Goal: Task Accomplishment & Management: Manage account settings

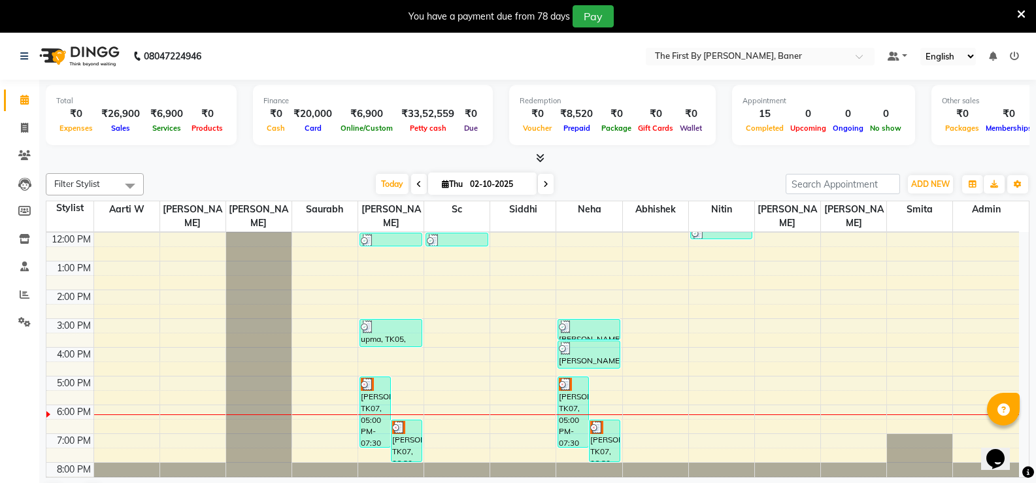
scroll to position [33, 0]
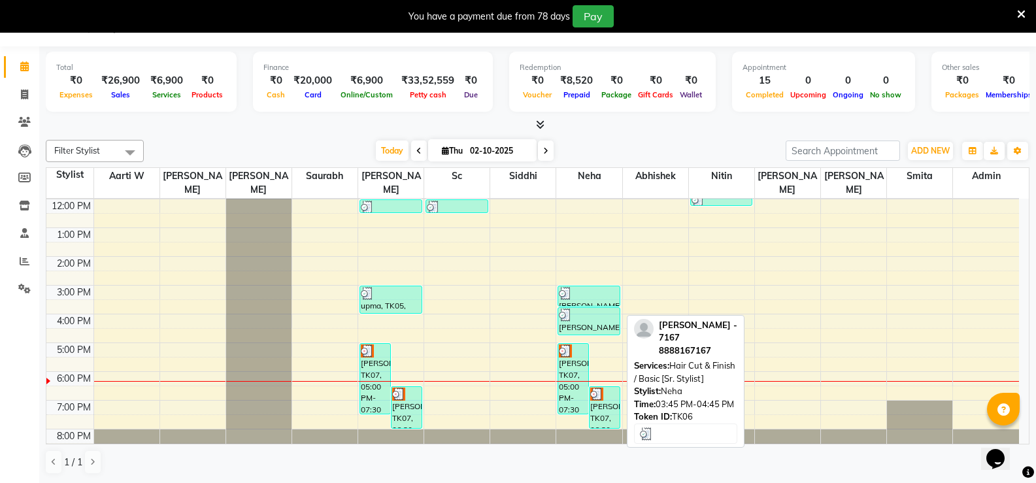
click at [615, 309] on div at bounding box center [589, 315] width 60 height 13
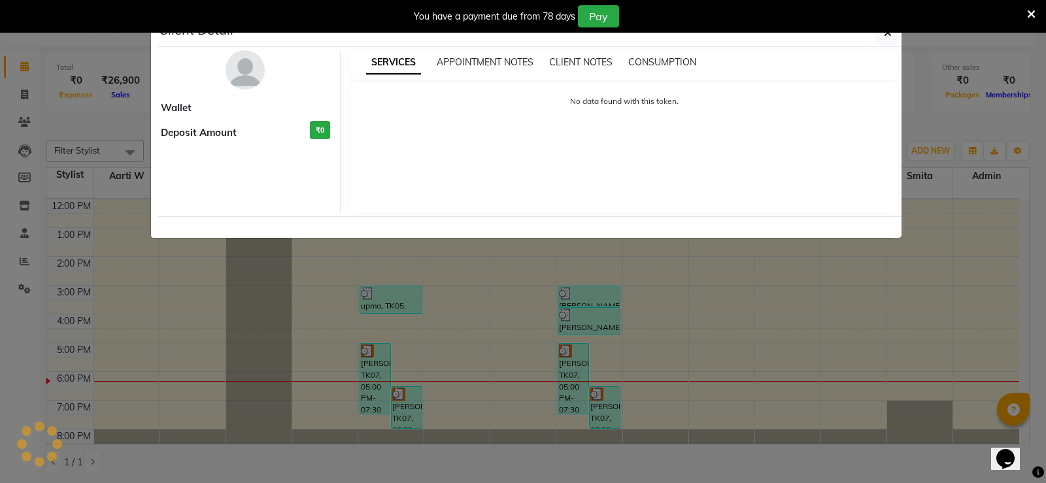
select select "3"
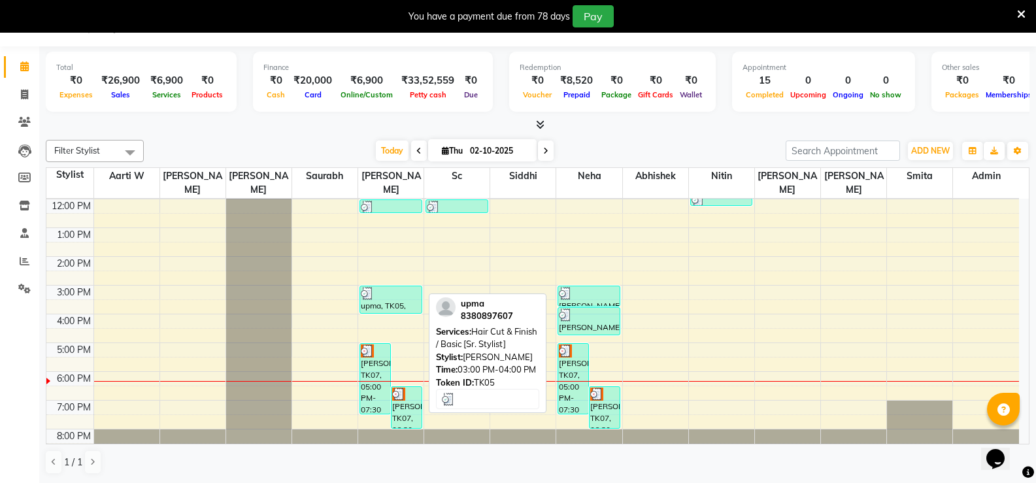
click at [386, 296] on div "upma, TK05, 03:00 PM-04:00 PM, Hair Cut & Finish / Basic [Sr. Stylist]" at bounding box center [390, 299] width 61 height 27
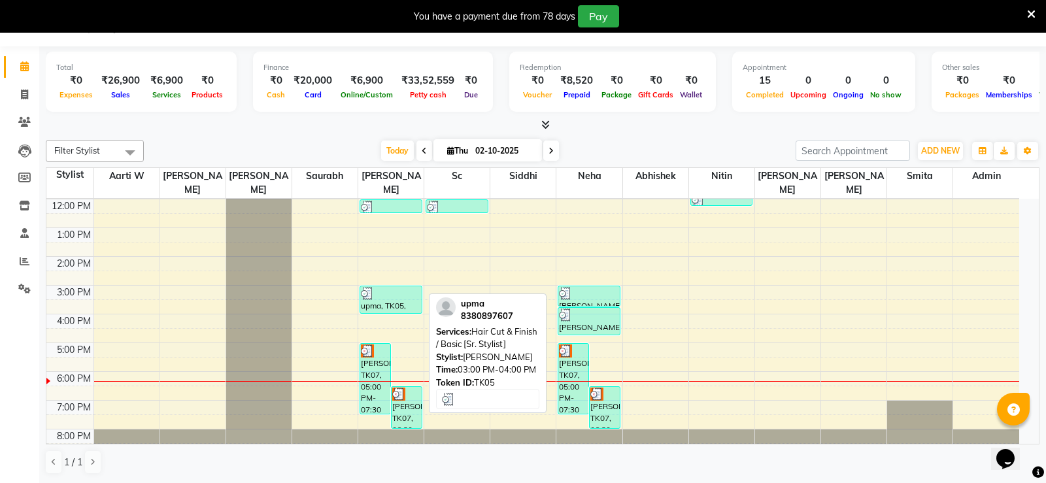
select select "3"
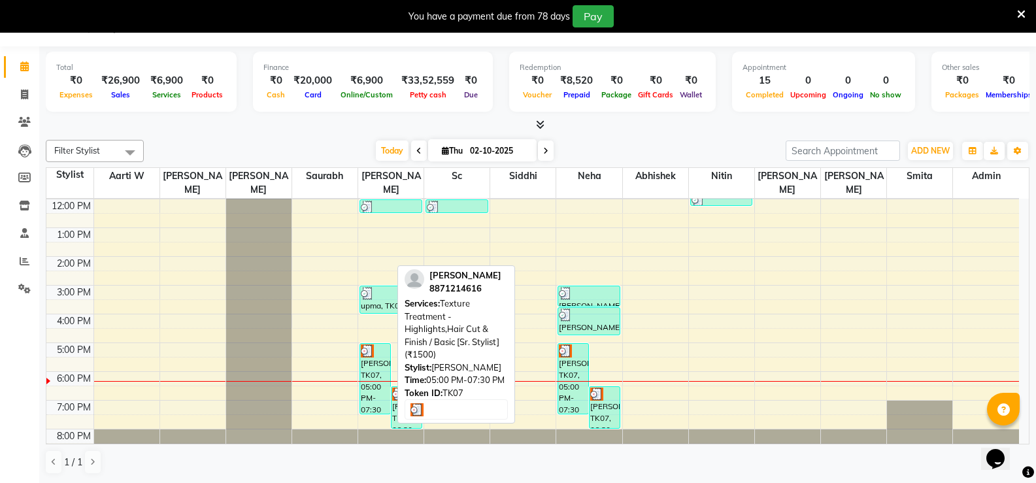
click at [382, 345] on div at bounding box center [375, 351] width 29 height 13
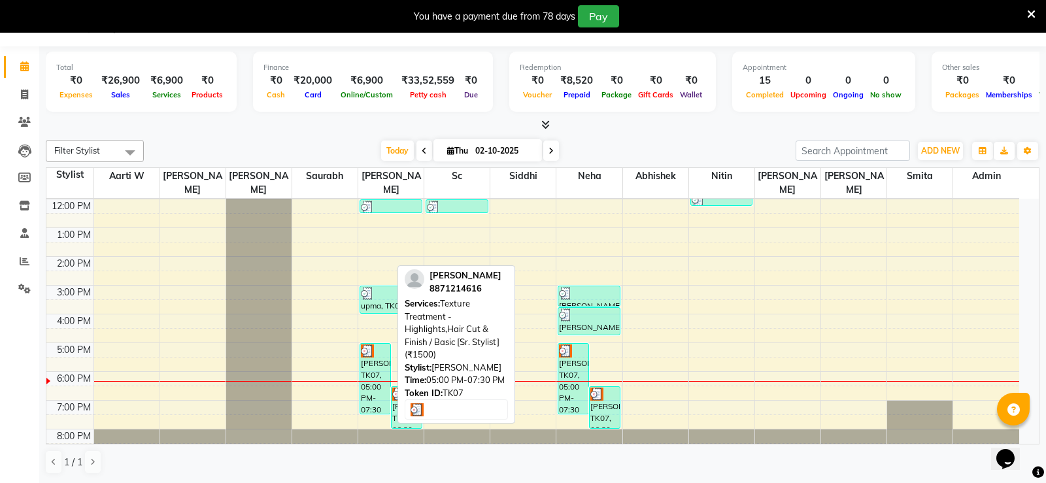
select select "3"
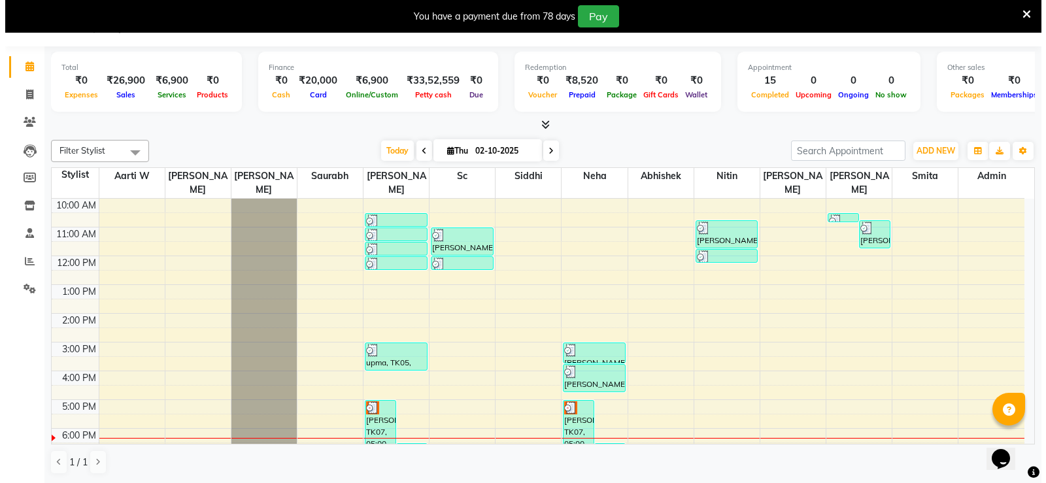
scroll to position [0, 0]
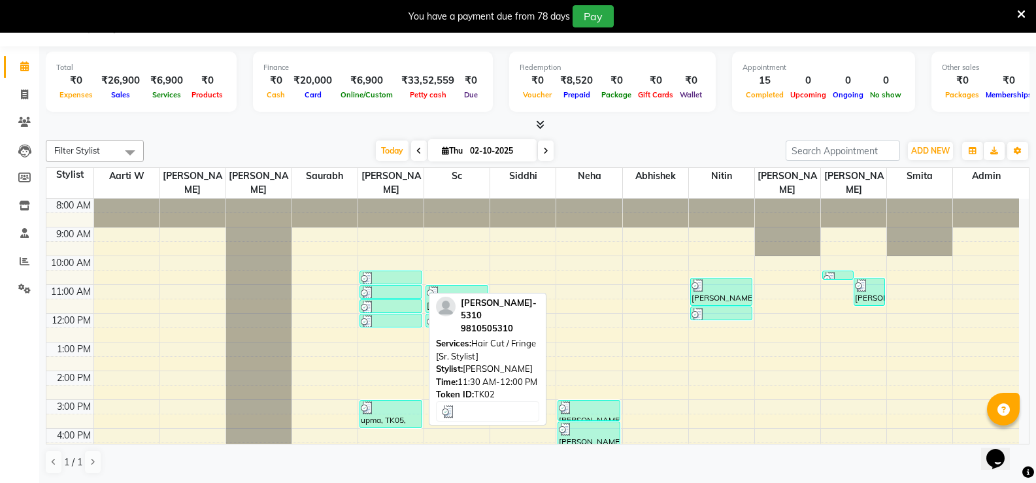
click at [393, 301] on div at bounding box center [391, 307] width 60 height 13
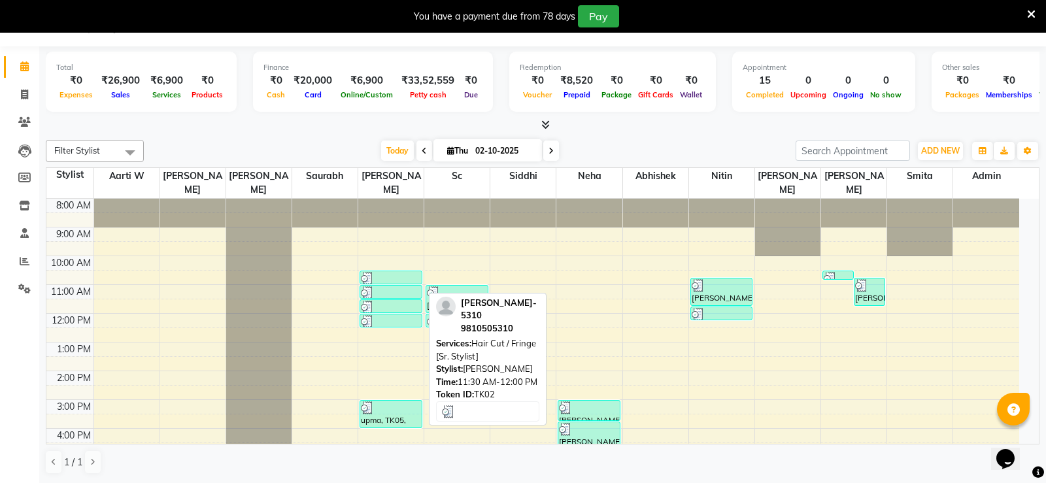
select select "3"
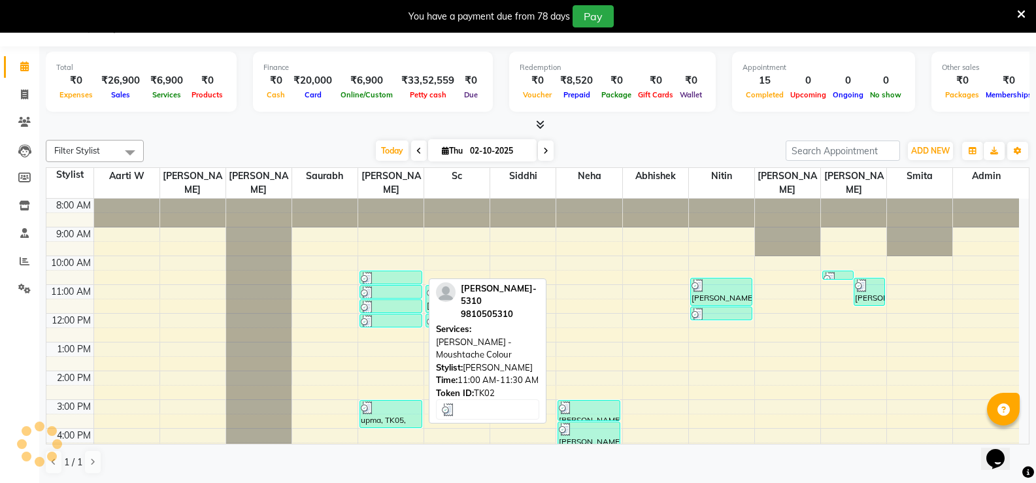
click at [390, 286] on div at bounding box center [391, 292] width 60 height 13
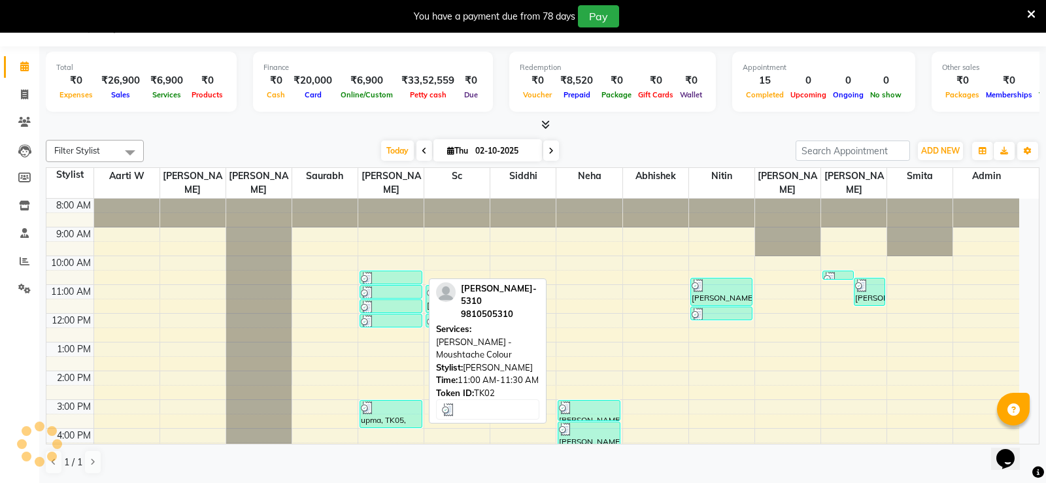
select select "3"
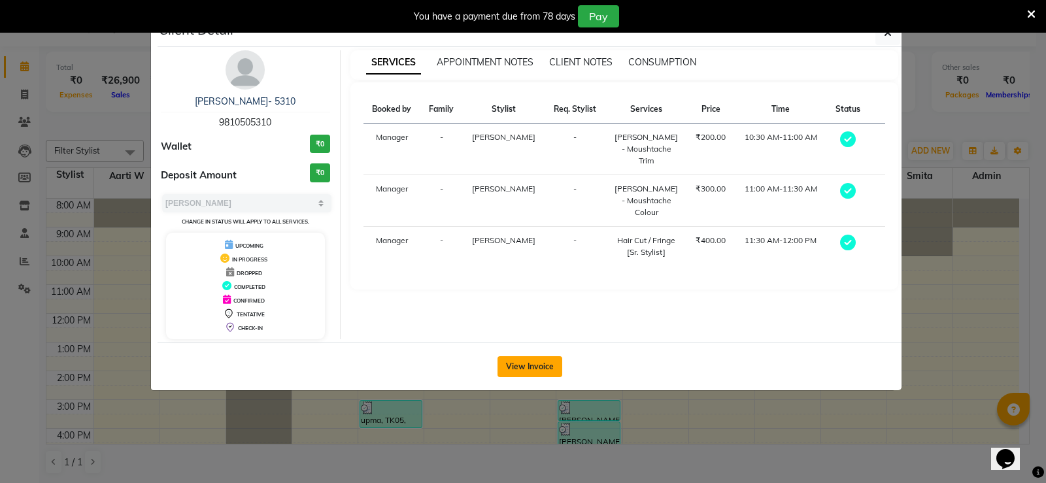
click at [540, 370] on button "View Invoice" at bounding box center [530, 366] width 65 height 21
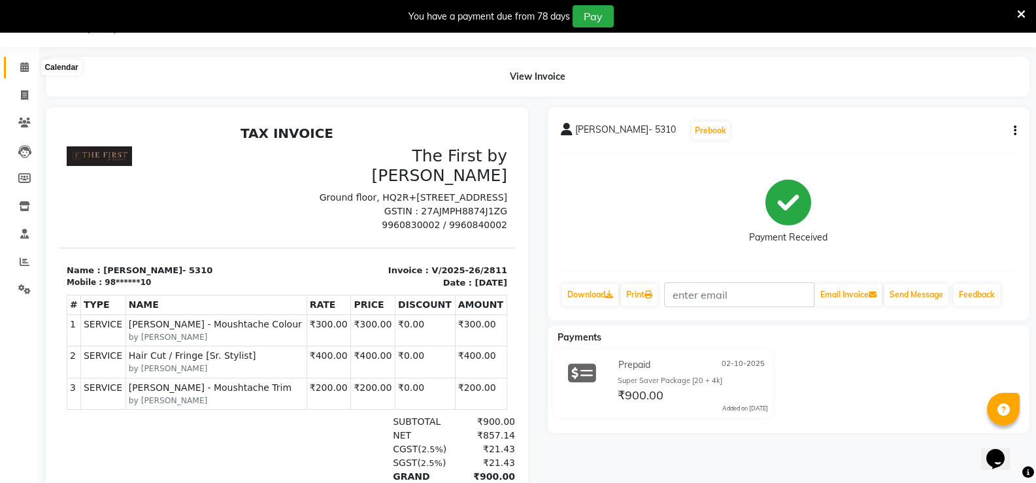
drag, startPoint x: 22, startPoint y: 60, endPoint x: 28, endPoint y: 69, distance: 10.9
click at [22, 61] on span at bounding box center [24, 67] width 23 height 15
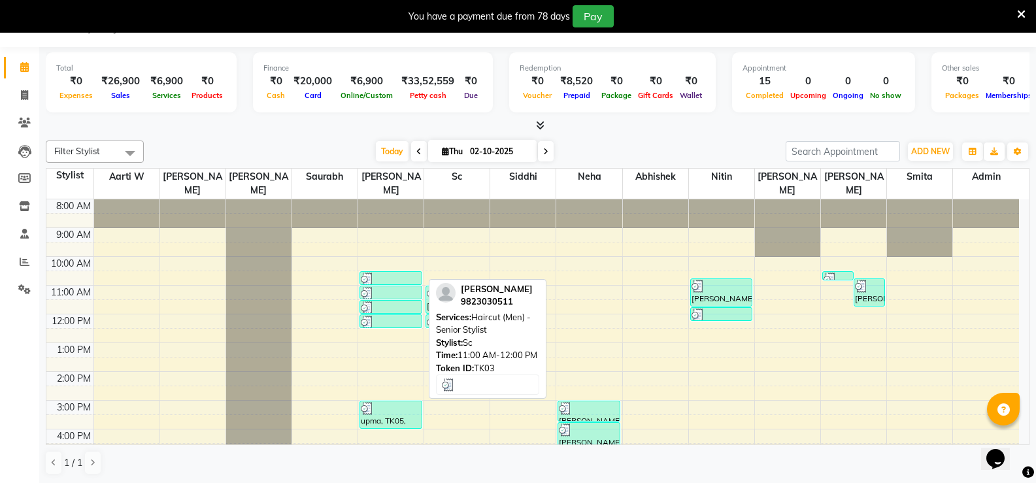
click at [434, 287] on img at bounding box center [433, 293] width 13 height 13
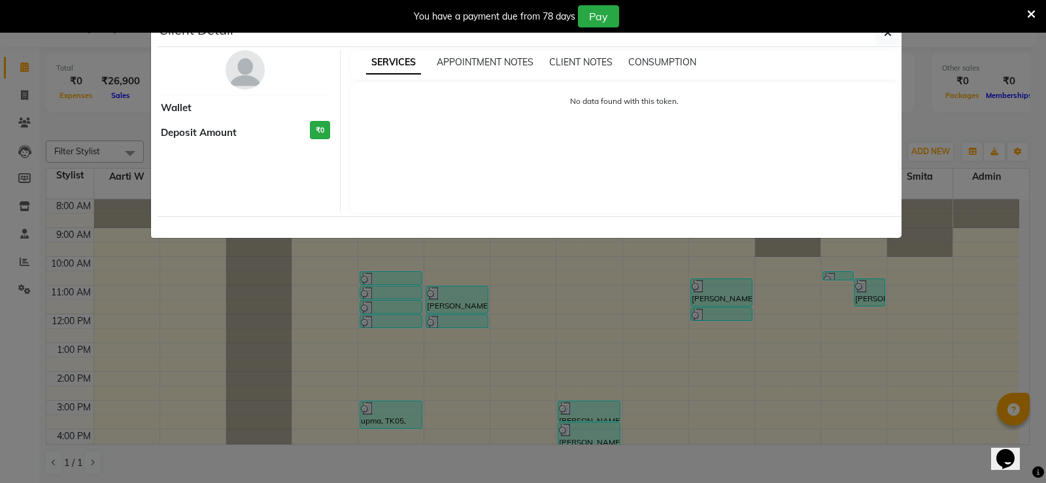
select select "3"
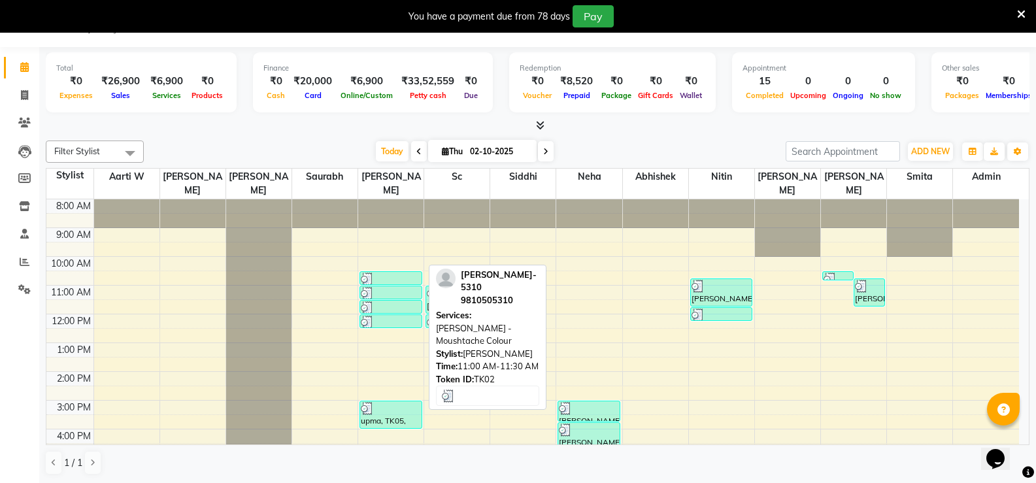
click at [373, 287] on img at bounding box center [367, 293] width 13 height 13
select select "3"
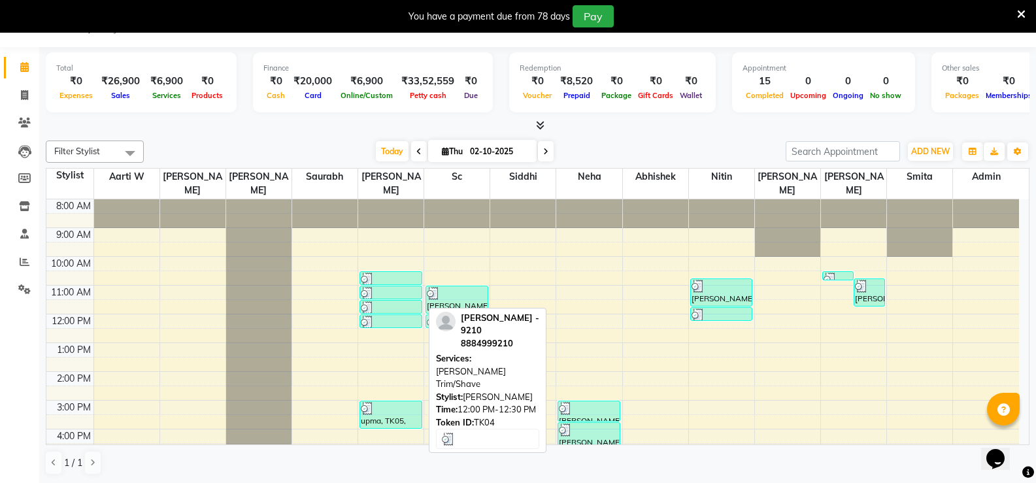
click at [391, 301] on div at bounding box center [391, 307] width 60 height 13
select select "3"
click at [405, 316] on div at bounding box center [391, 322] width 60 height 13
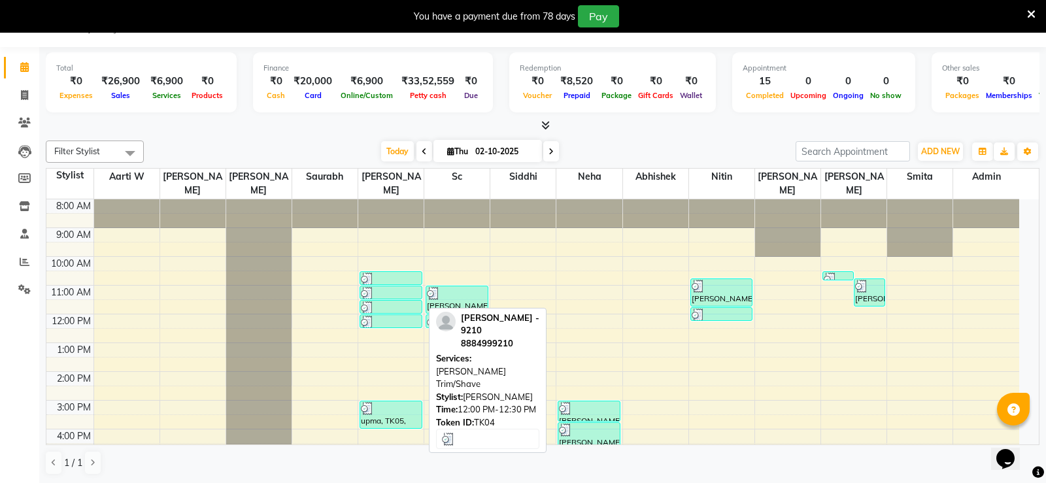
select select "3"
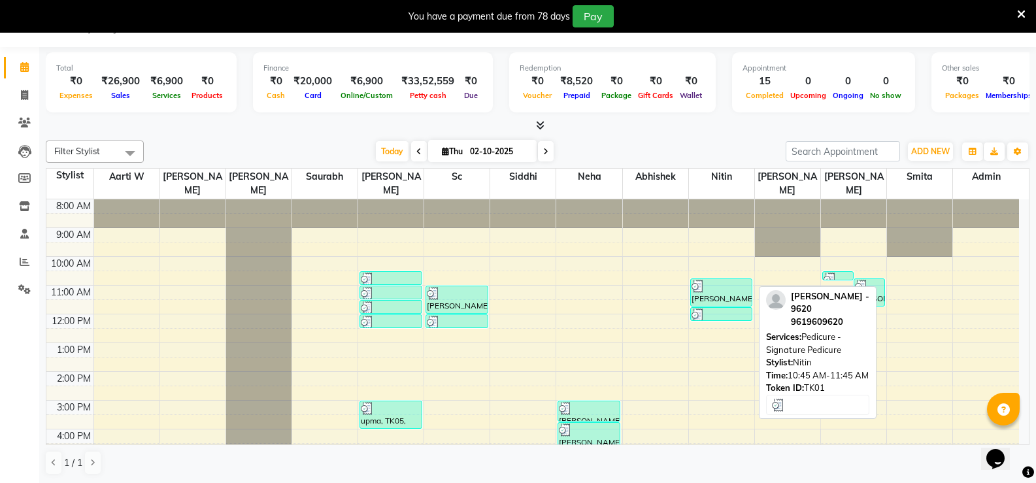
click at [722, 279] on div "[PERSON_NAME] - 9620, TK01, 10:45 AM-11:45 AM, Pedicure - Signature Pedicure" at bounding box center [721, 292] width 61 height 27
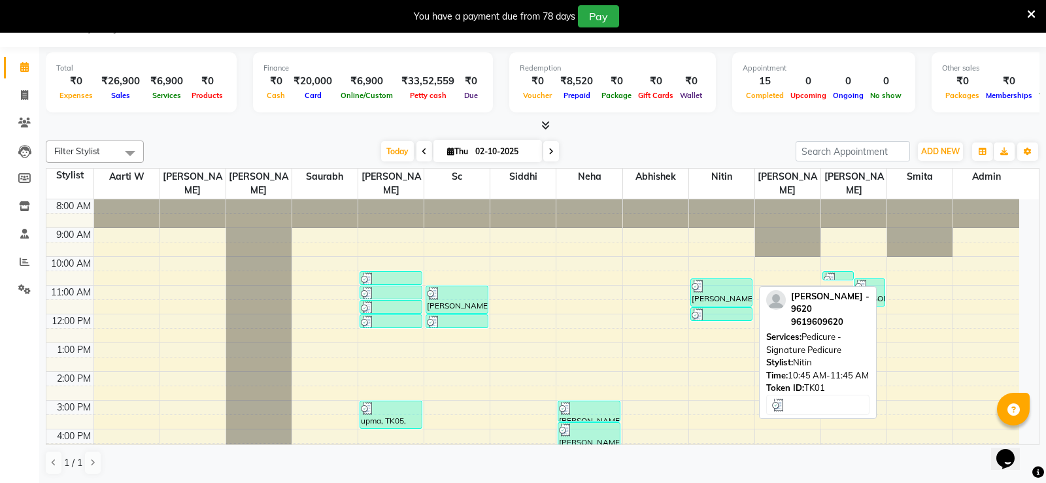
select select "3"
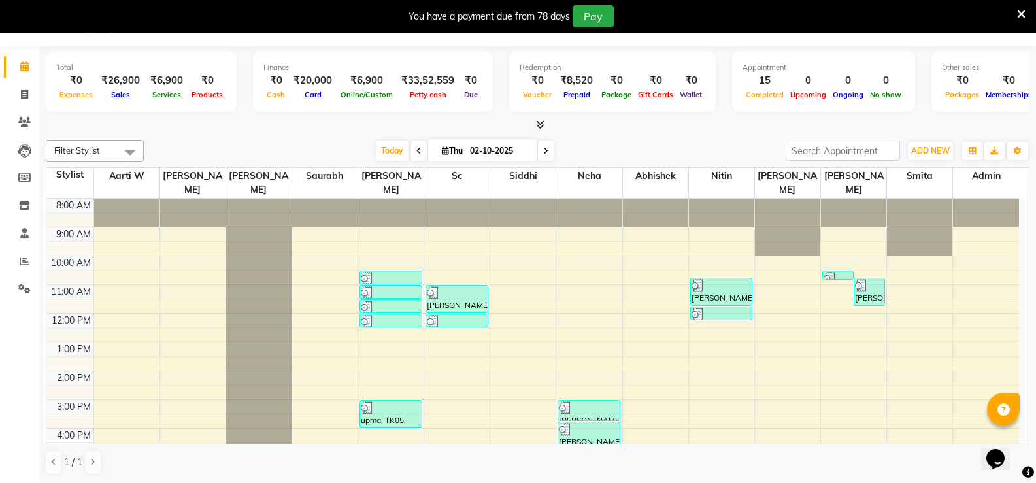
click at [370, 347] on div "8:00 AM 9:00 AM 10:00 AM 11:00 AM 12:00 PM 1:00 PM 2:00 PM 3:00 PM 4:00 PM 5:00…" at bounding box center [532, 385] width 973 height 373
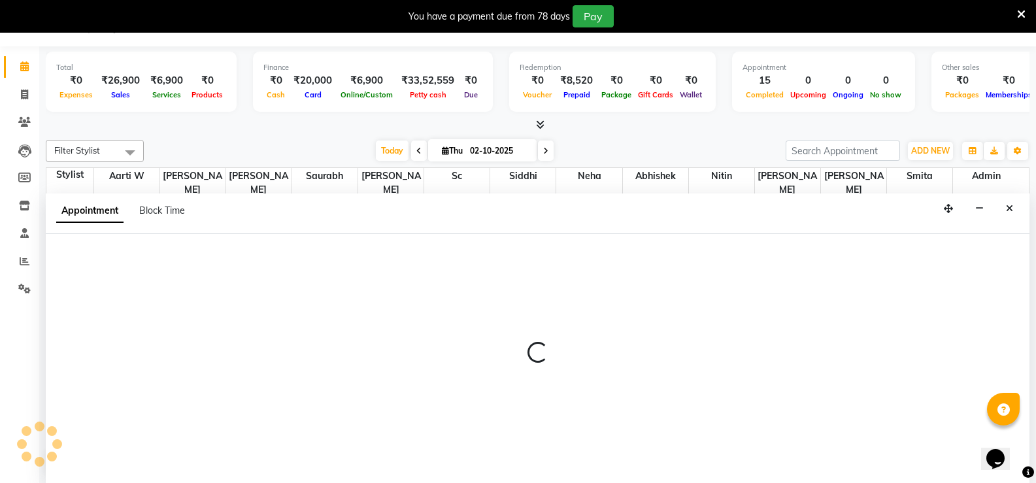
select select "49040"
select select "810"
select select "tentative"
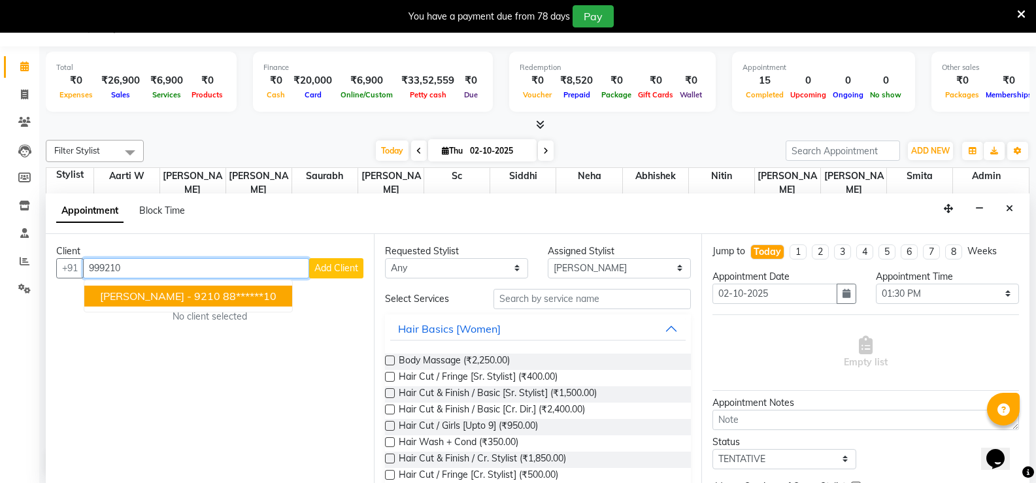
click at [154, 298] on span "[PERSON_NAME] - 9210" at bounding box center [160, 296] width 120 height 13
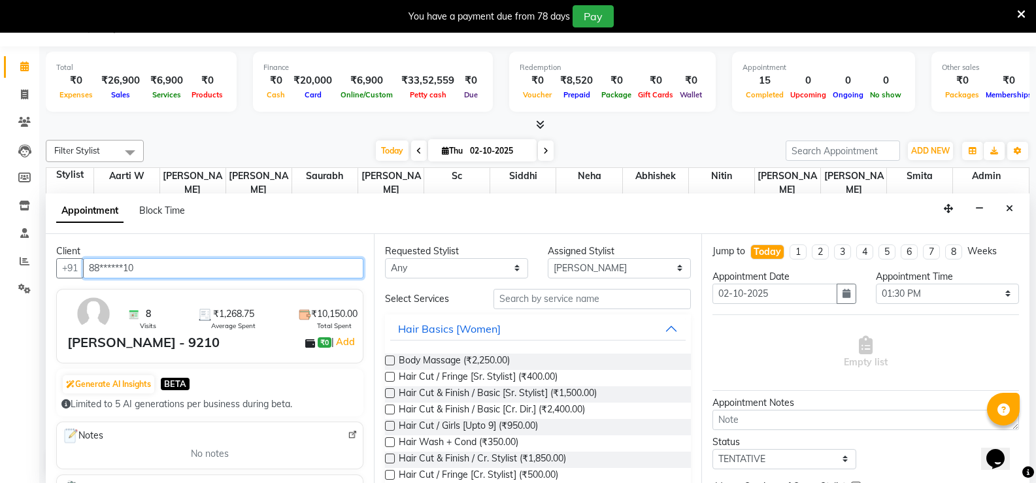
type input "88******10"
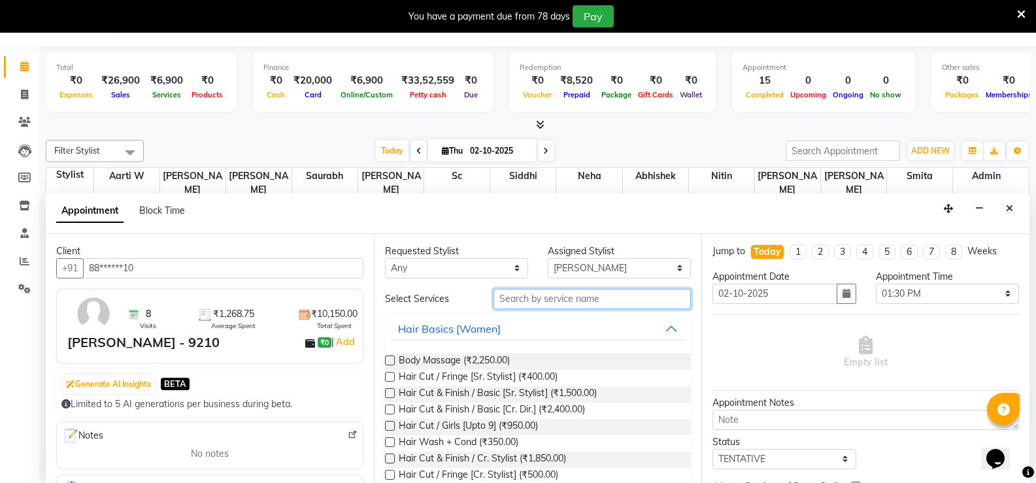
click at [520, 300] on input "text" at bounding box center [592, 299] width 197 height 20
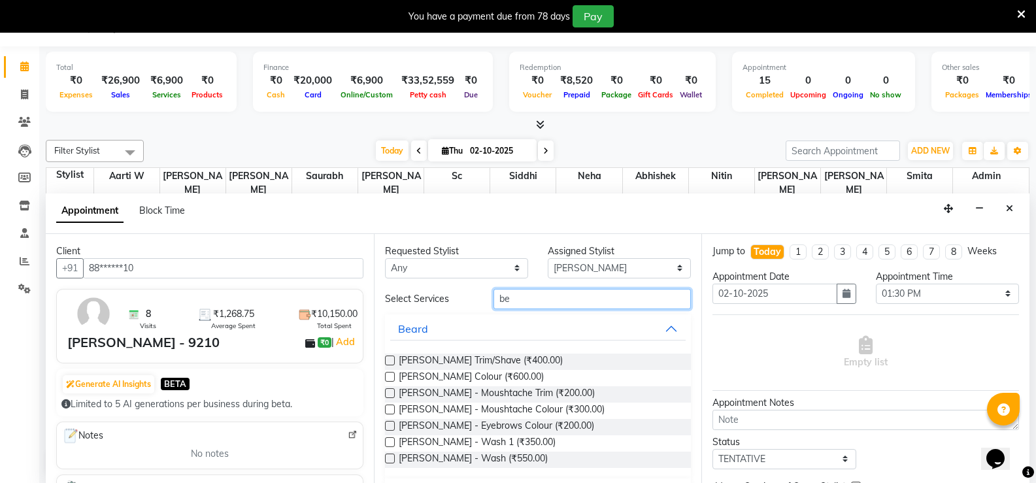
type input "be"
drag, startPoint x: 511, startPoint y: 350, endPoint x: 549, endPoint y: 373, distance: 44.9
click at [511, 352] on div "[PERSON_NAME] Trim/Shave (₹400.00) [PERSON_NAME] Colour (₹600.00) [PERSON_NAME]…" at bounding box center [538, 410] width 307 height 135
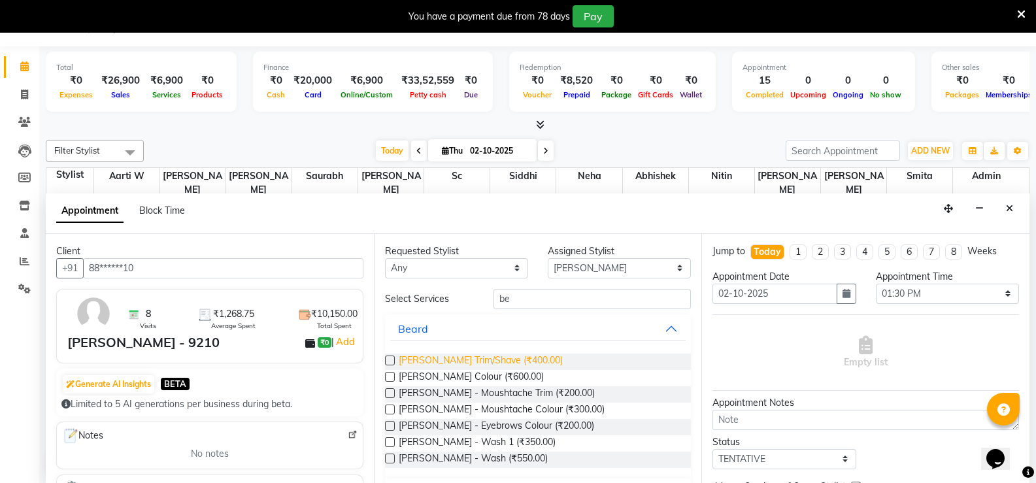
click at [543, 358] on span "[PERSON_NAME] Trim/Shave (₹400.00)" at bounding box center [481, 362] width 164 height 16
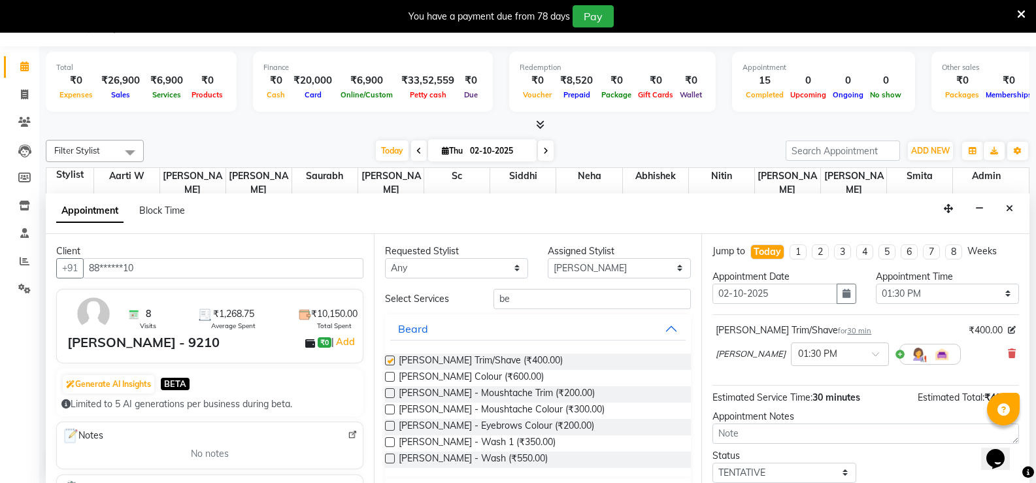
checkbox input "false"
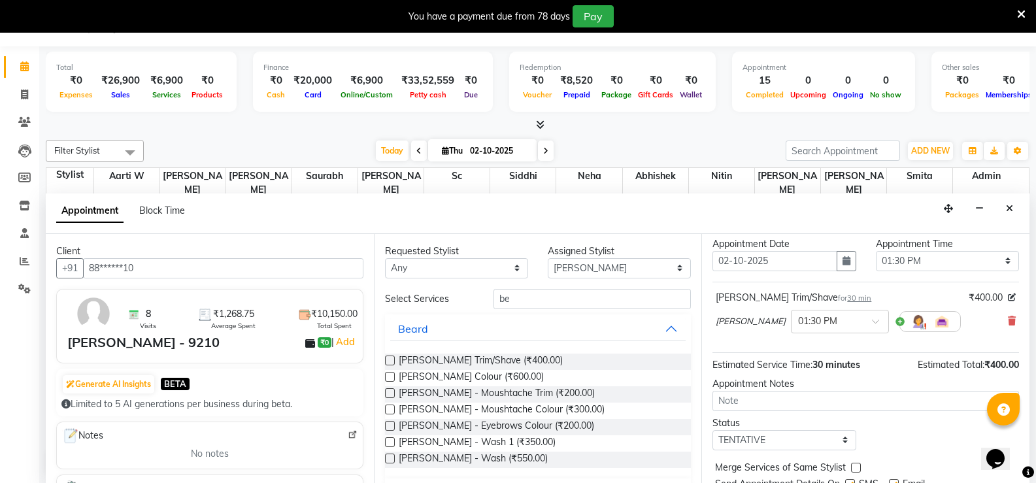
scroll to position [82, 0]
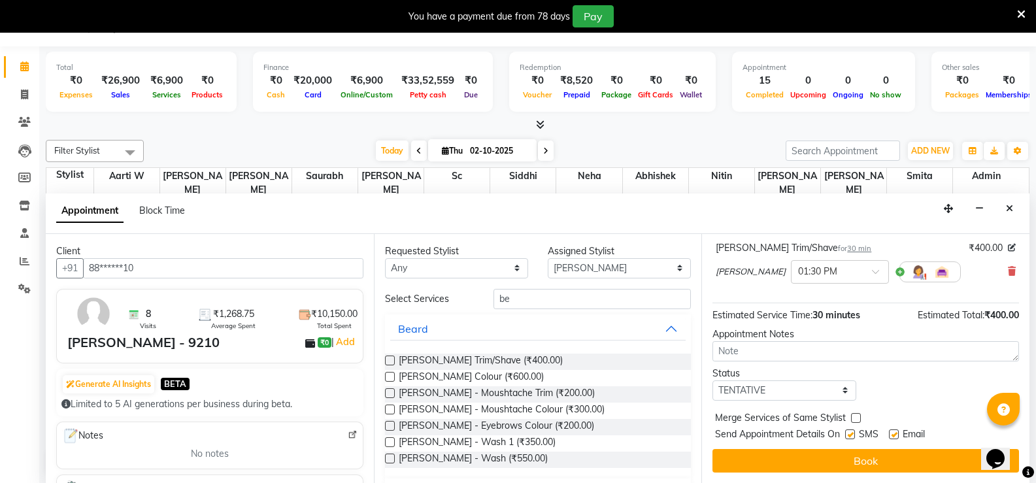
click at [876, 466] on button "Book" at bounding box center [866, 461] width 307 height 24
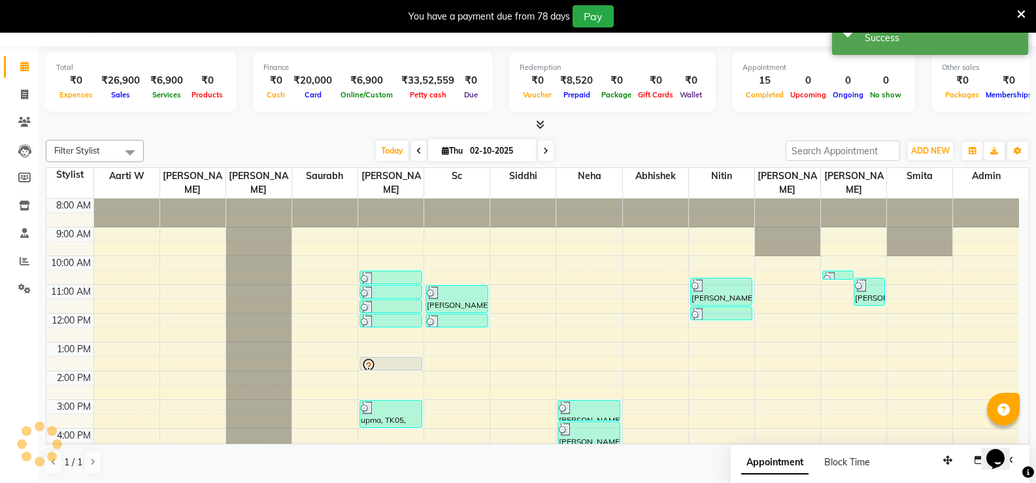
scroll to position [0, 0]
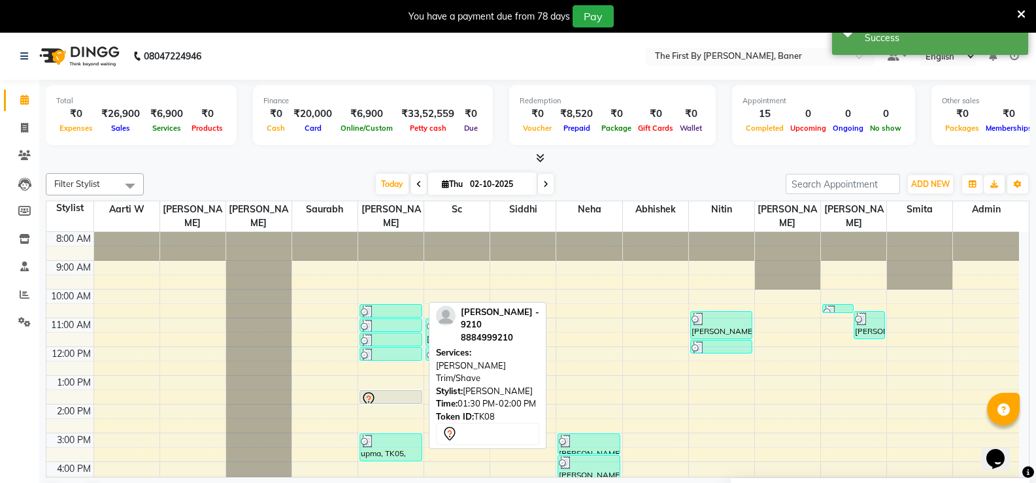
click at [417, 392] on div at bounding box center [391, 400] width 60 height 16
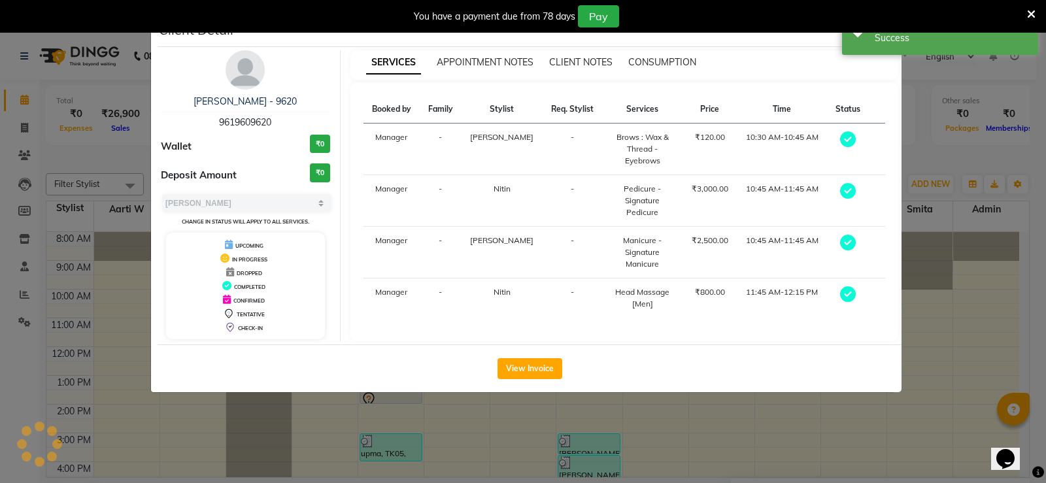
select select "7"
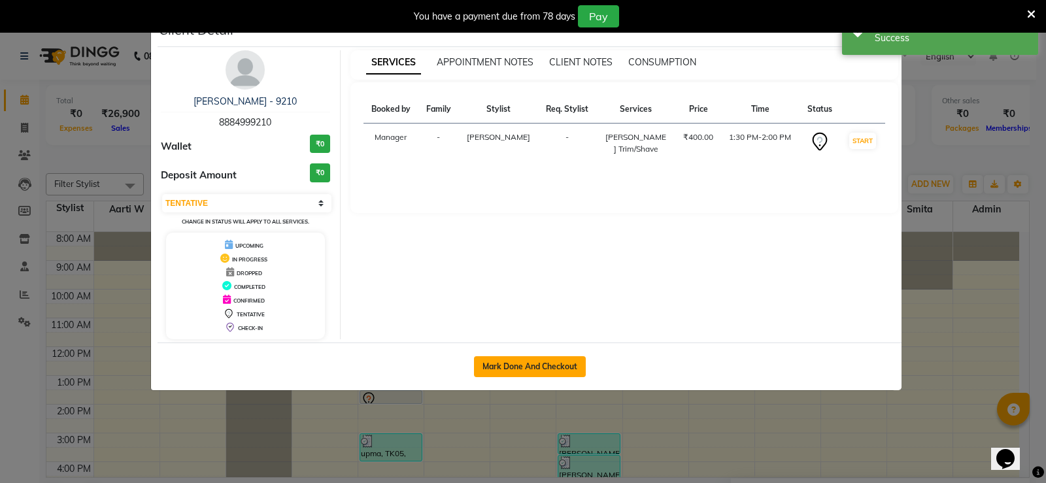
click at [568, 364] on button "Mark Done And Checkout" at bounding box center [530, 366] width 112 height 21
select select "service"
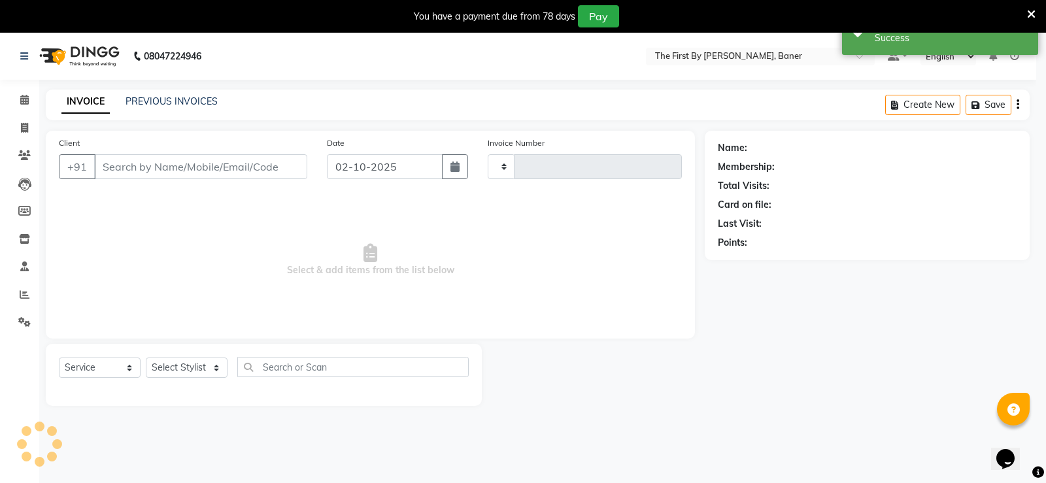
type input "2818"
select select "6411"
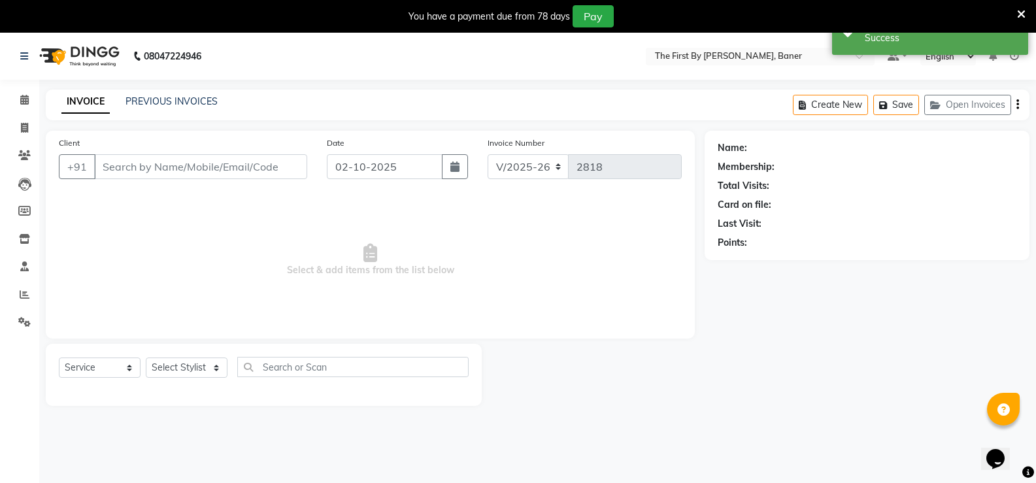
type input "88******10"
select select "49040"
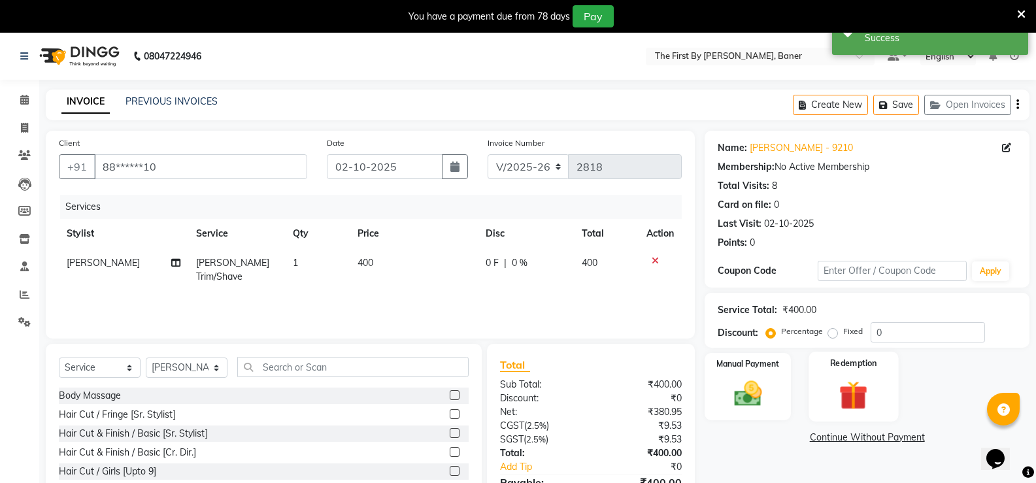
drag, startPoint x: 747, startPoint y: 390, endPoint x: 849, endPoint y: 403, distance: 102.2
click at [749, 390] on img at bounding box center [748, 394] width 45 height 32
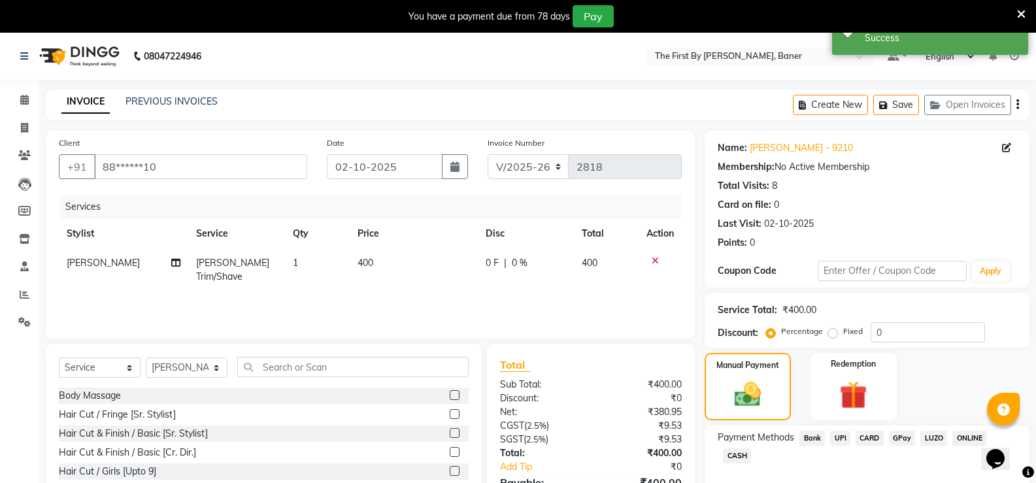
click at [841, 437] on span "UPI" at bounding box center [840, 438] width 20 height 15
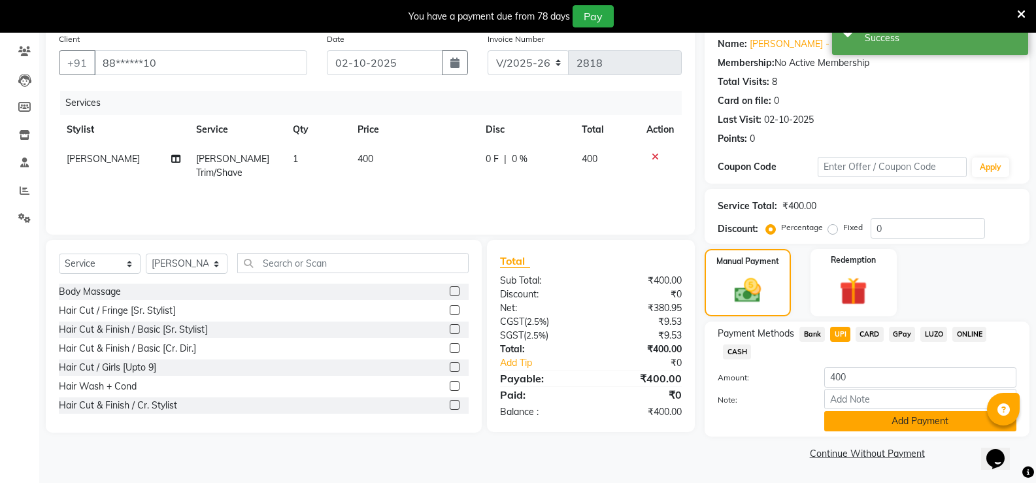
click at [853, 418] on button "Add Payment" at bounding box center [921, 421] width 192 height 20
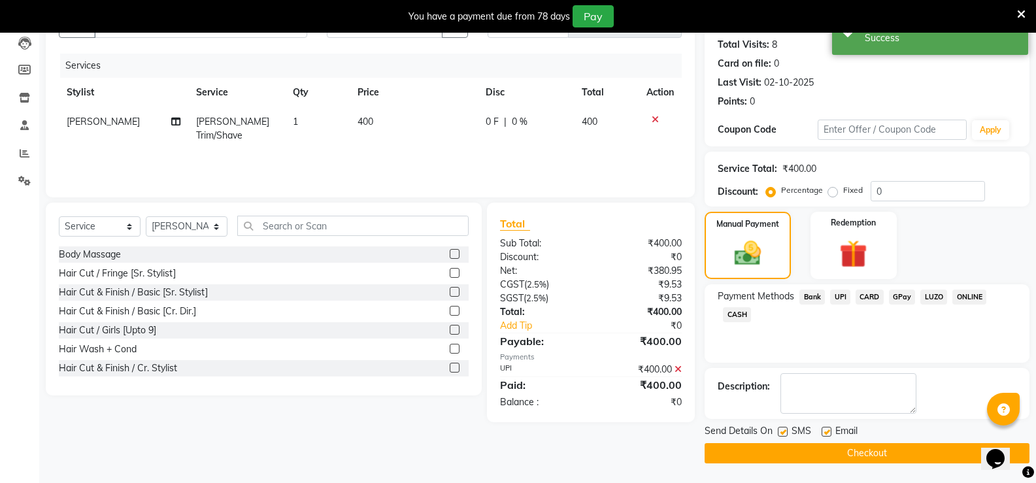
click at [832, 454] on button "Checkout" at bounding box center [867, 453] width 325 height 20
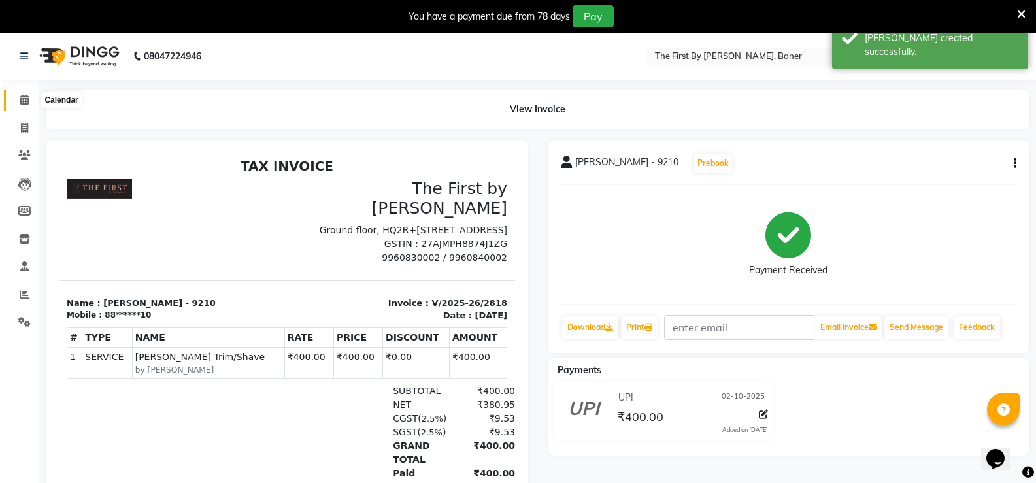
click at [24, 101] on icon at bounding box center [24, 100] width 9 height 10
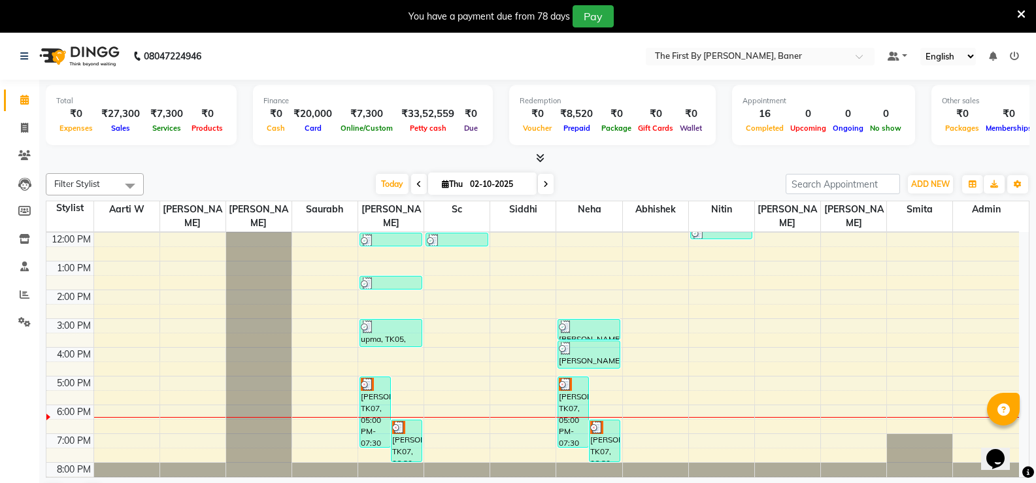
scroll to position [33, 0]
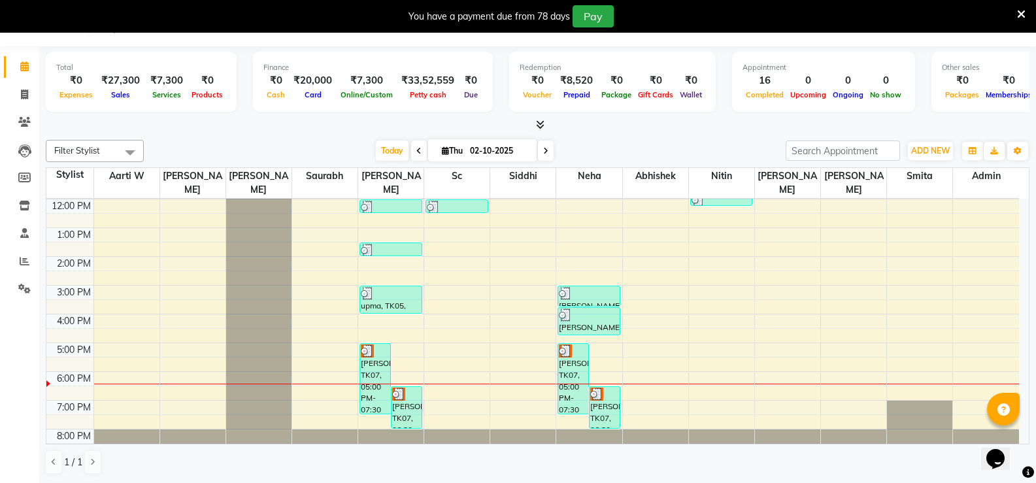
click at [437, 341] on div "8:00 AM 9:00 AM 10:00 AM 11:00 AM 12:00 PM 1:00 PM 2:00 PM 3:00 PM 4:00 PM 5:00…" at bounding box center [532, 270] width 973 height 373
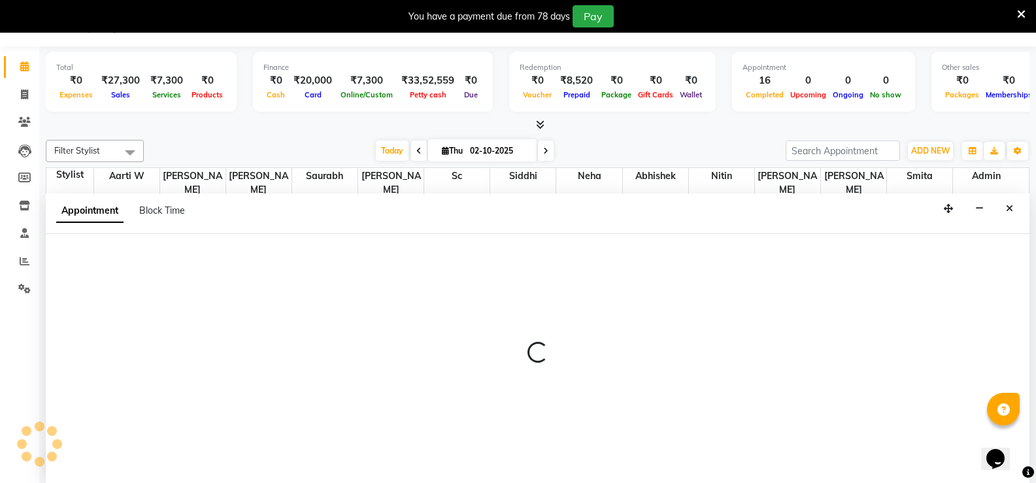
select select "49041"
select select "1020"
select select "tentative"
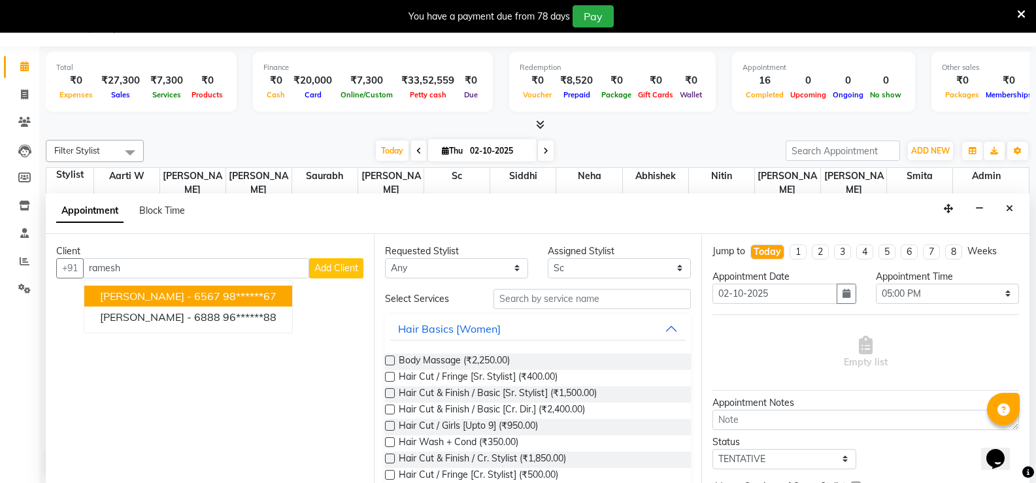
click at [162, 296] on span "[PERSON_NAME] - 6567" at bounding box center [160, 296] width 120 height 13
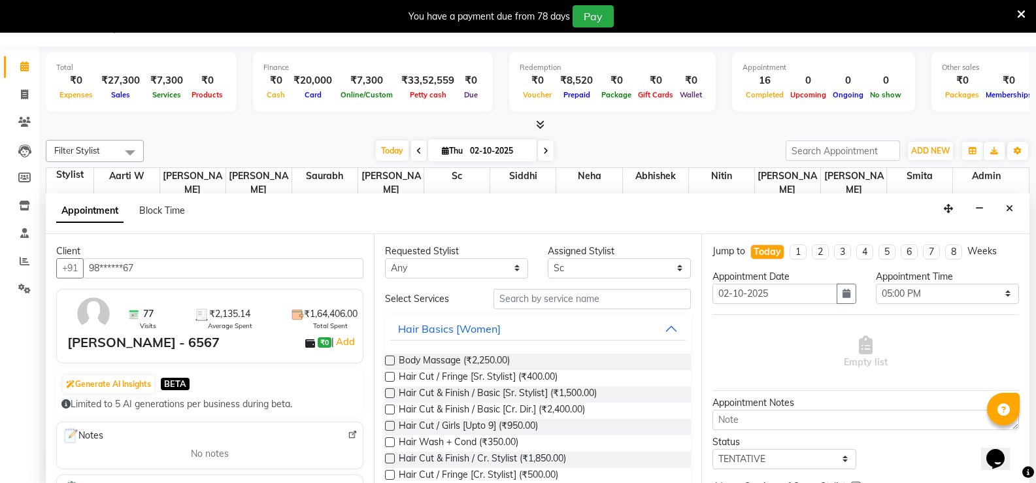
type input "98******67"
click at [617, 297] on input "text" at bounding box center [592, 299] width 197 height 20
click at [545, 305] on input "text" at bounding box center [592, 299] width 197 height 20
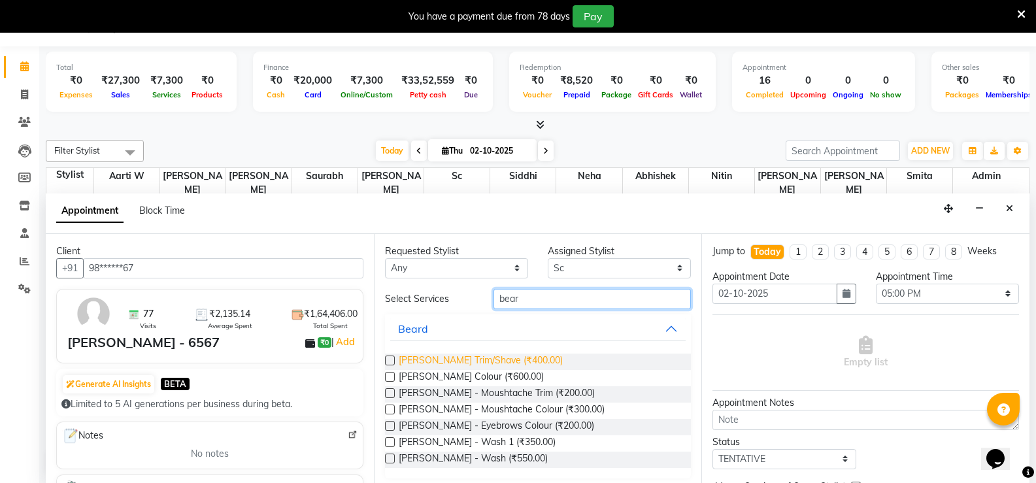
type input "bear"
click at [527, 357] on span "[PERSON_NAME] Trim/Shave (₹400.00)" at bounding box center [481, 362] width 164 height 16
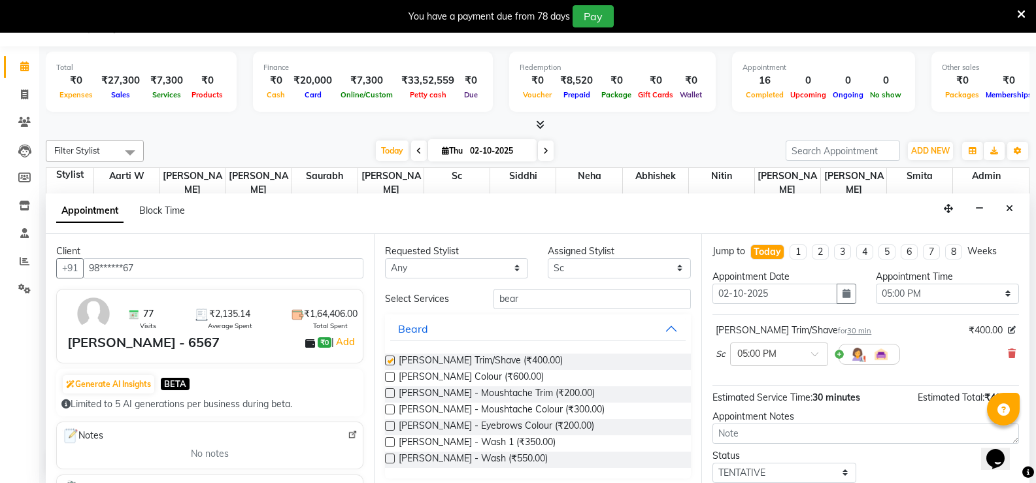
checkbox input "false"
click at [505, 297] on input "bear" at bounding box center [592, 299] width 197 height 20
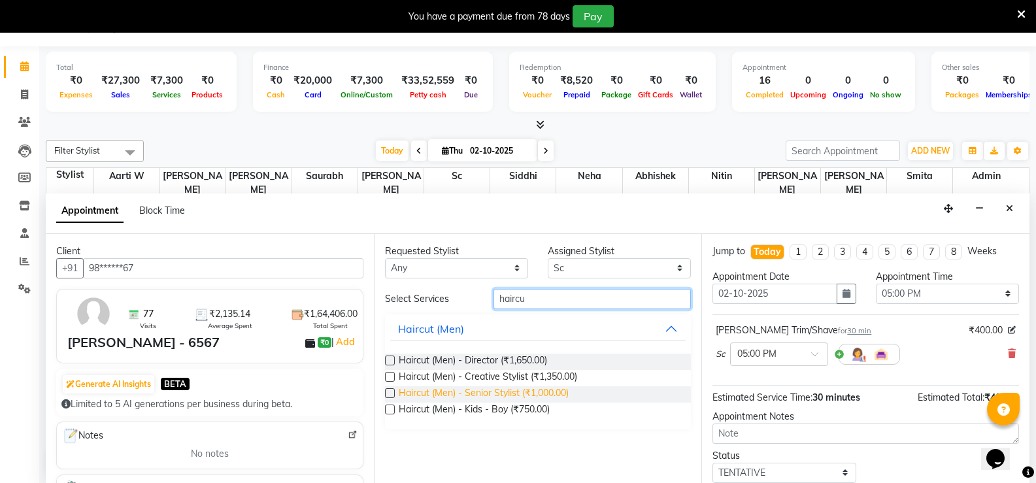
type input "haircu"
click at [502, 397] on span "Haircut (Men) - Senior Stylist (₹1,000.00)" at bounding box center [484, 394] width 170 height 16
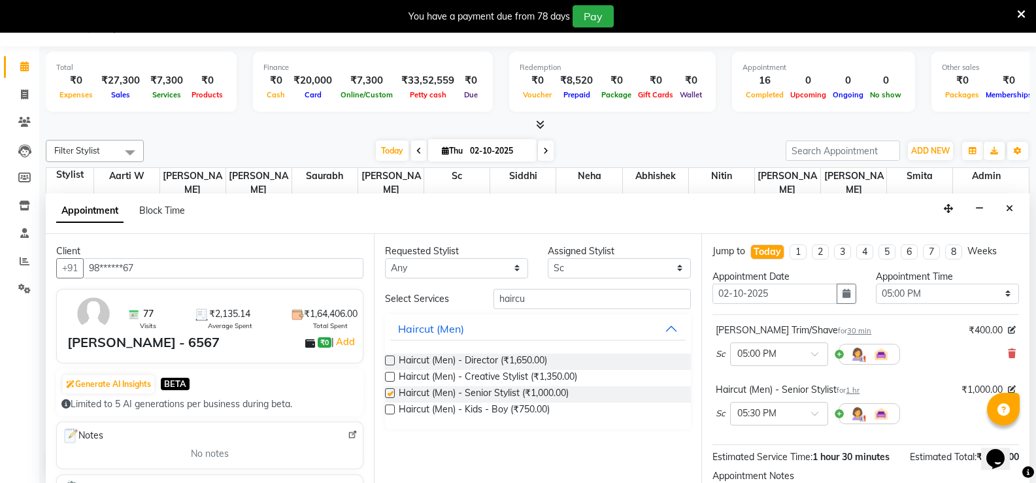
checkbox input "false"
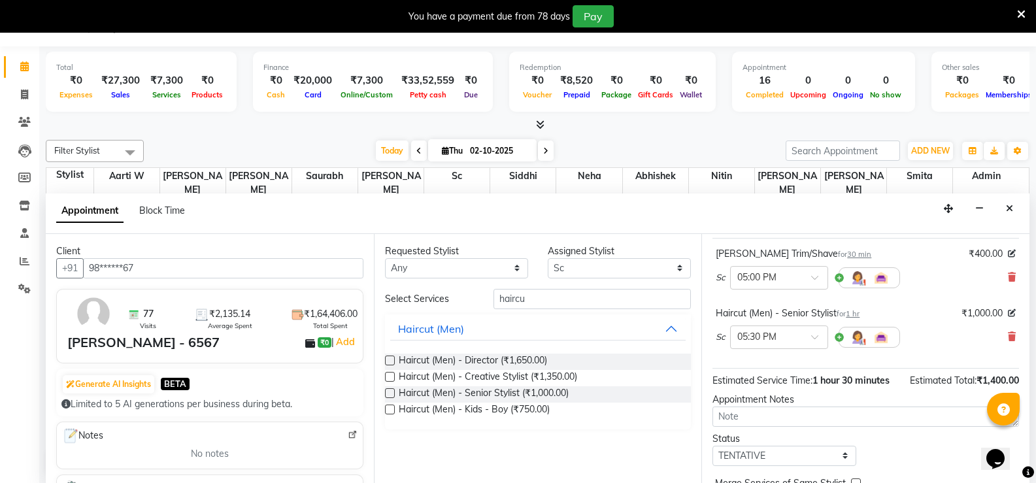
scroll to position [142, 0]
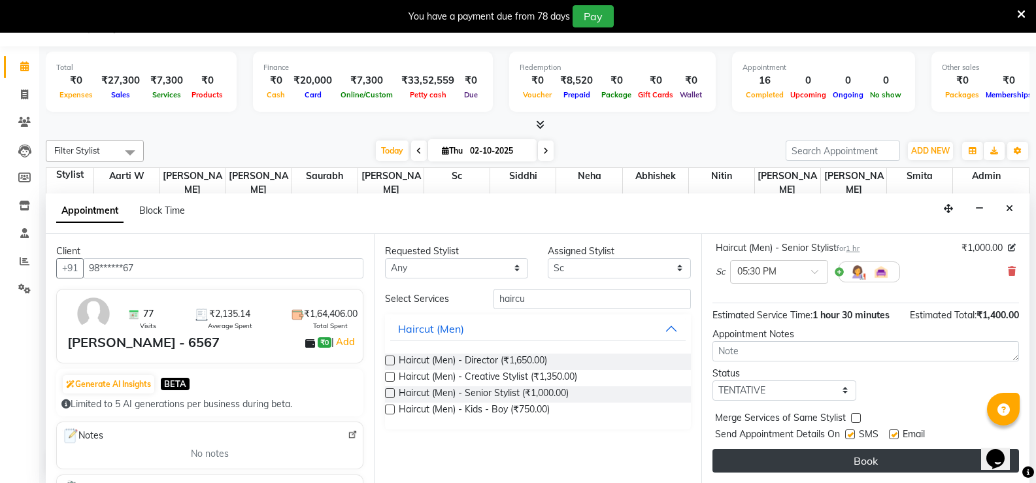
click at [776, 470] on button "Book" at bounding box center [866, 461] width 307 height 24
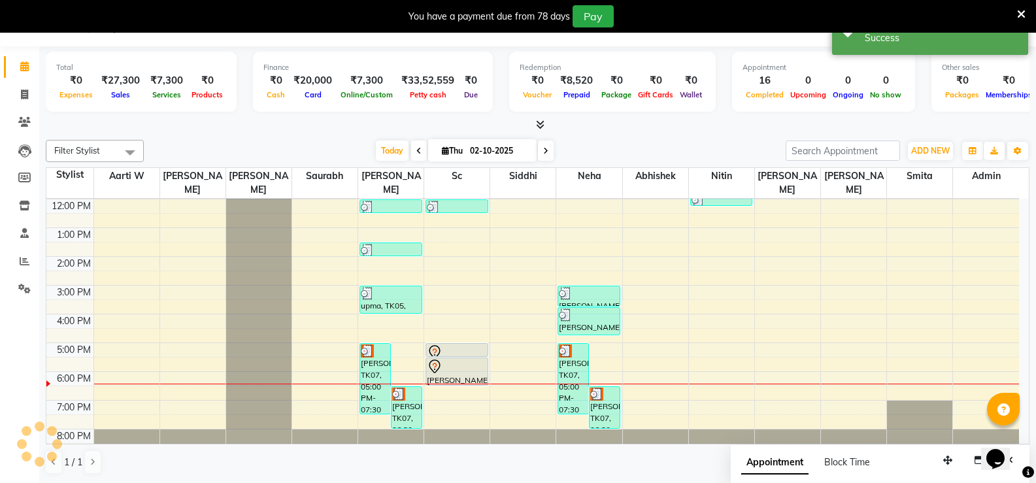
scroll to position [0, 0]
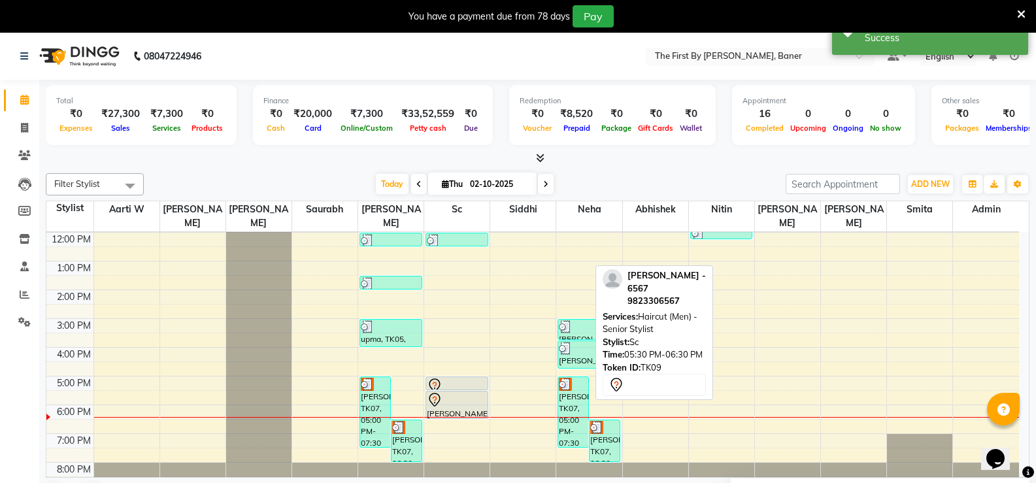
click at [445, 392] on div at bounding box center [457, 400] width 60 height 16
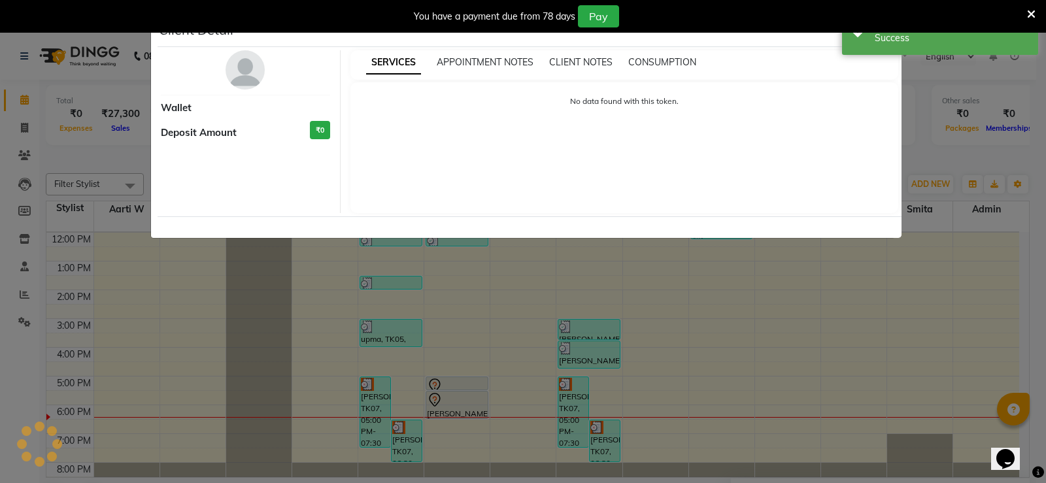
select select "7"
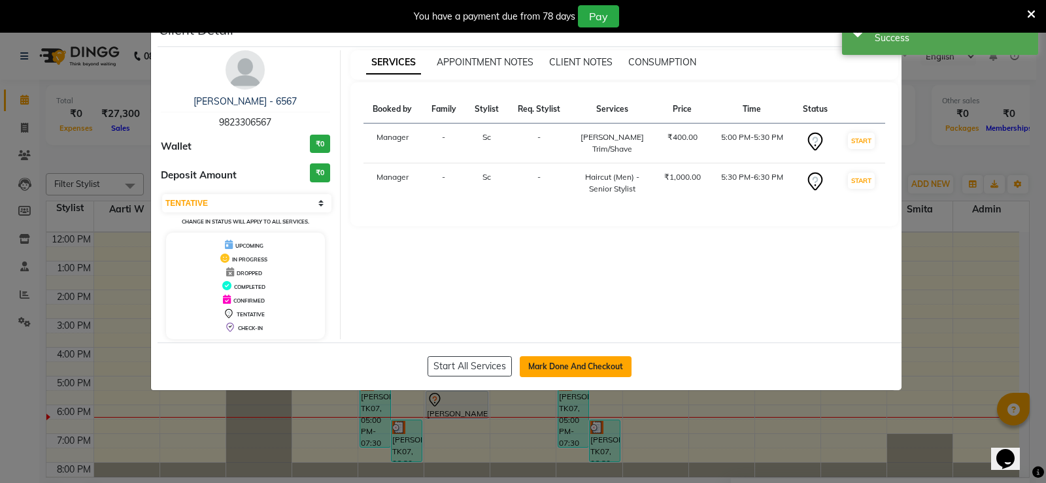
click at [550, 366] on button "Mark Done And Checkout" at bounding box center [576, 366] width 112 height 21
select select "service"
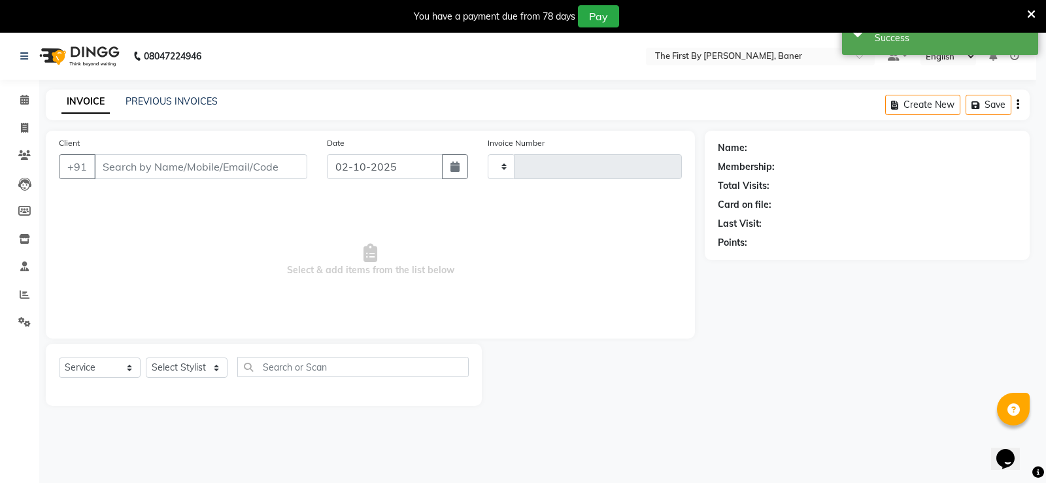
type input "2819"
select select "6411"
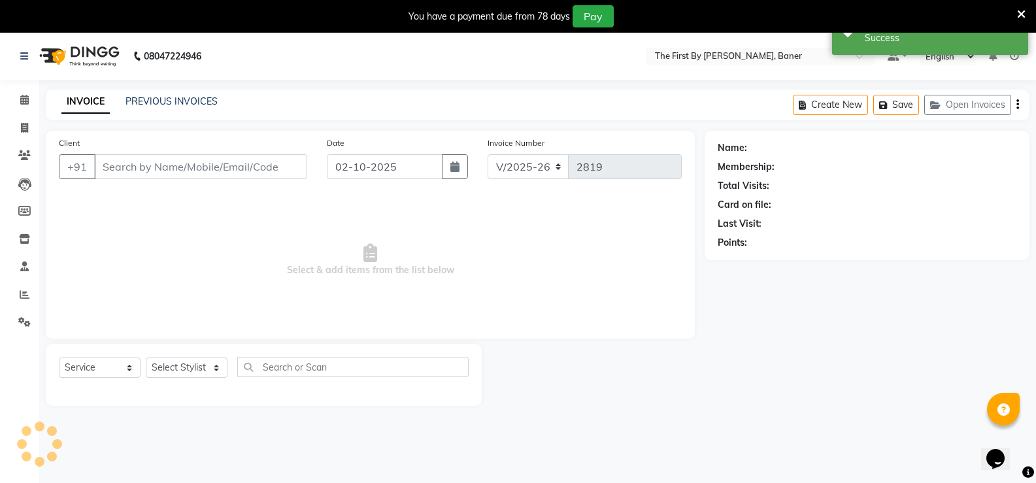
type input "98******67"
select select "49041"
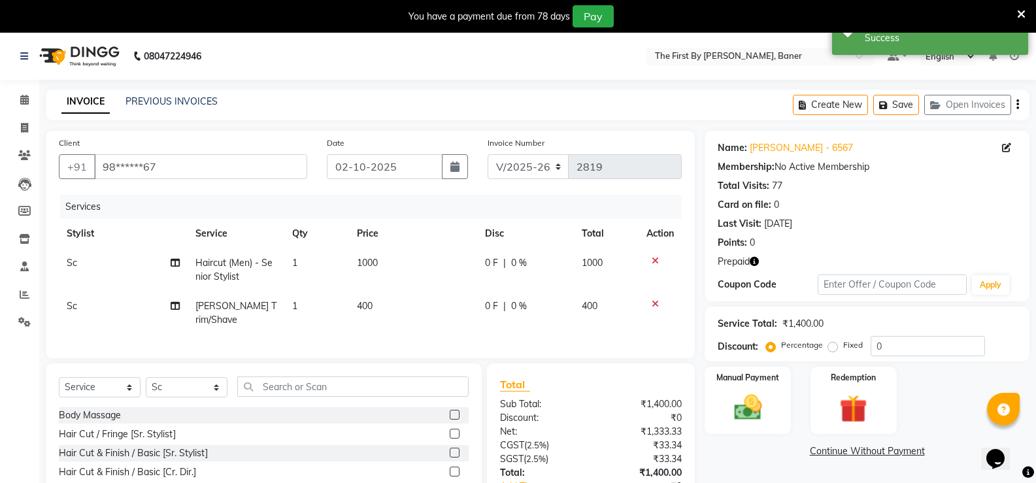
click at [754, 264] on icon "button" at bounding box center [754, 261] width 9 height 9
click at [874, 404] on img at bounding box center [853, 409] width 46 height 36
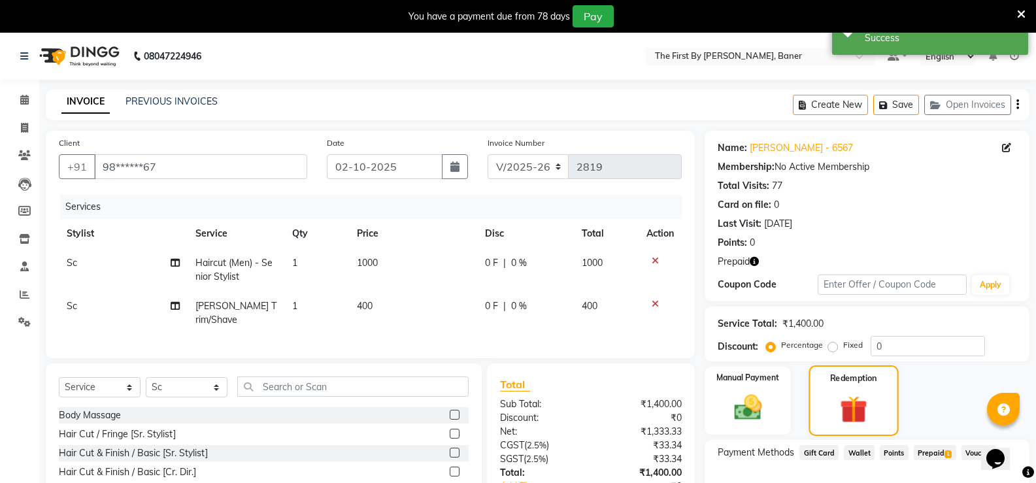
scroll to position [103, 0]
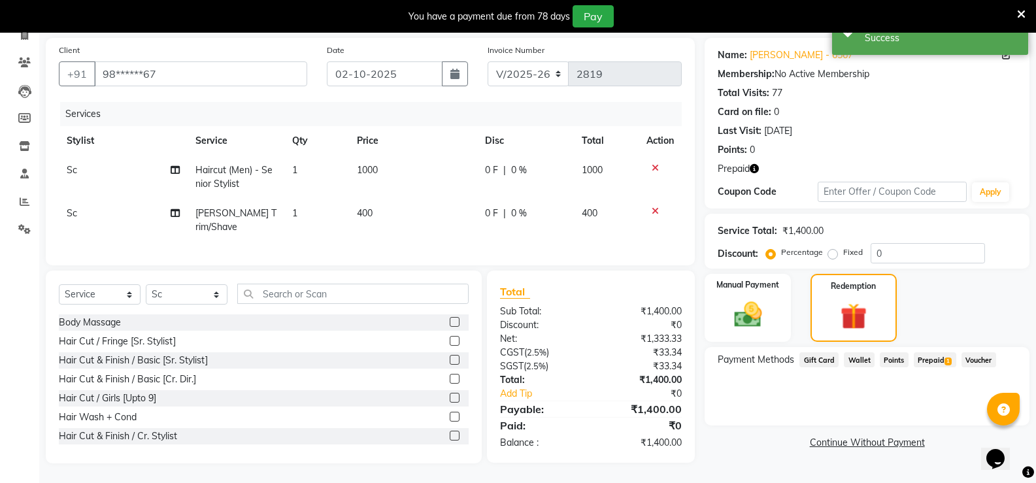
click at [933, 357] on span "Prepaid 1" at bounding box center [935, 359] width 43 height 15
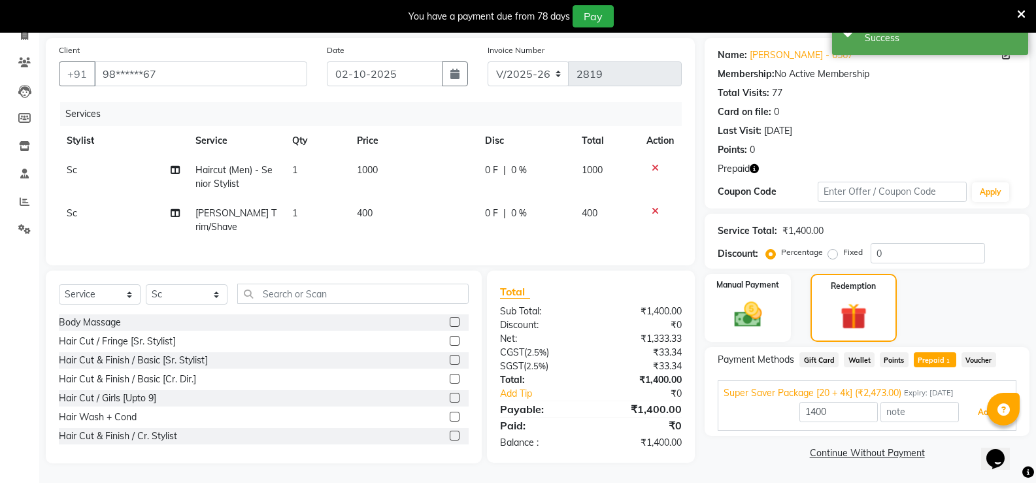
click at [966, 405] on button "Add" at bounding box center [986, 412] width 48 height 22
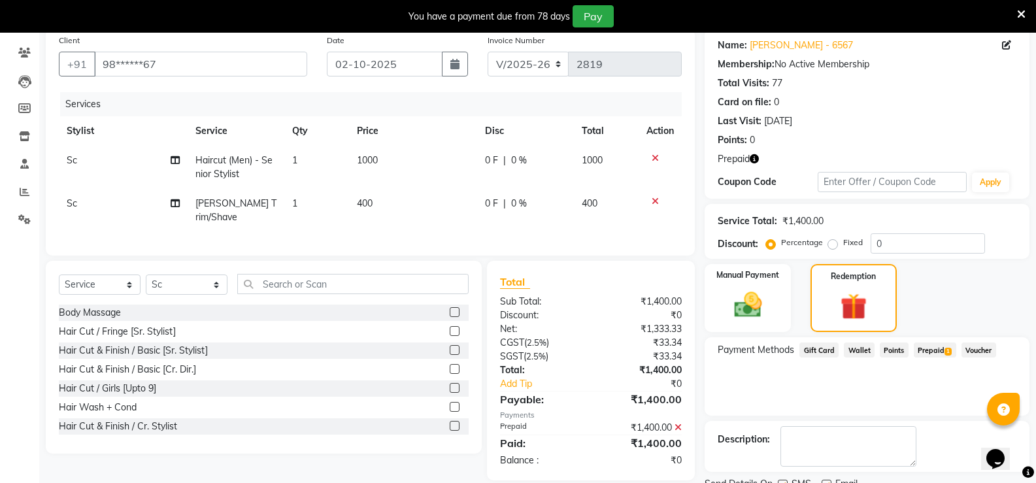
scroll to position [156, 0]
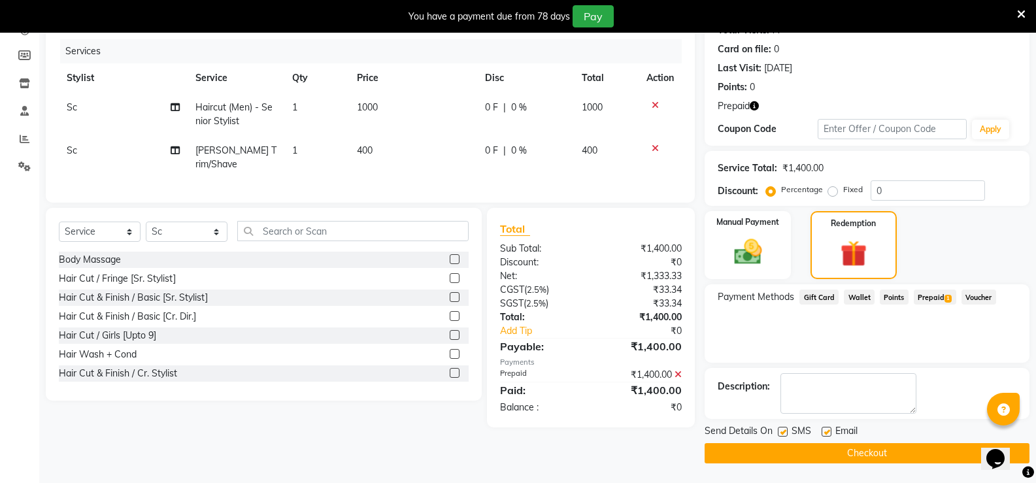
click at [888, 452] on button "Checkout" at bounding box center [867, 453] width 325 height 20
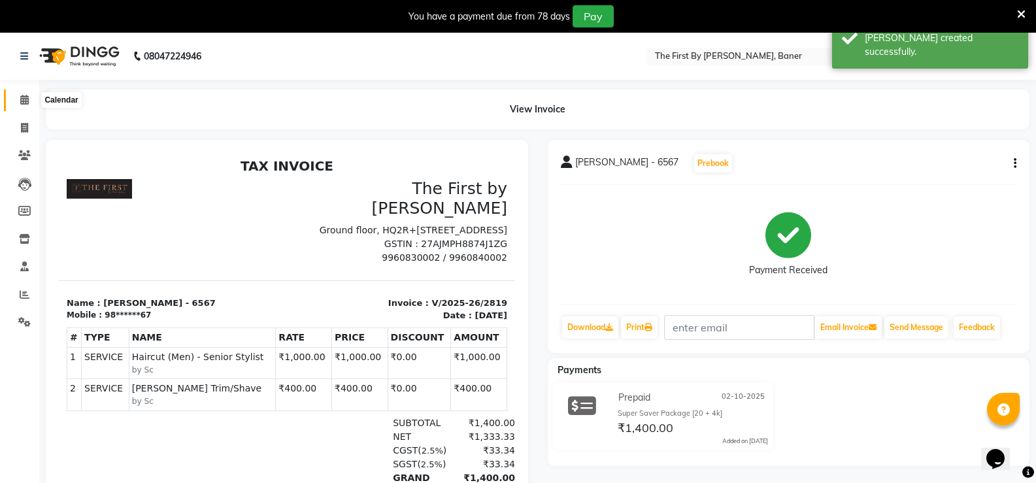
click at [14, 105] on span at bounding box center [24, 100] width 23 height 15
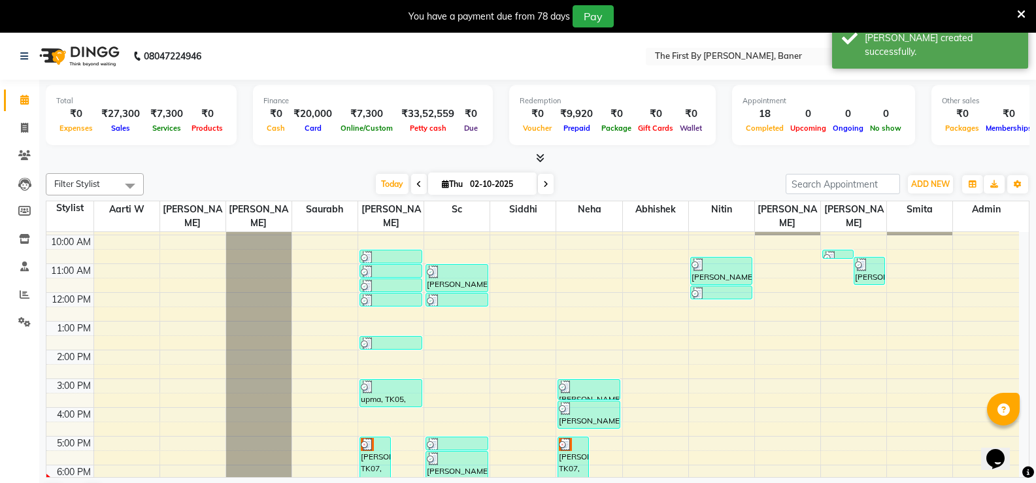
scroll to position [114, 0]
